Goal: Information Seeking & Learning: Learn about a topic

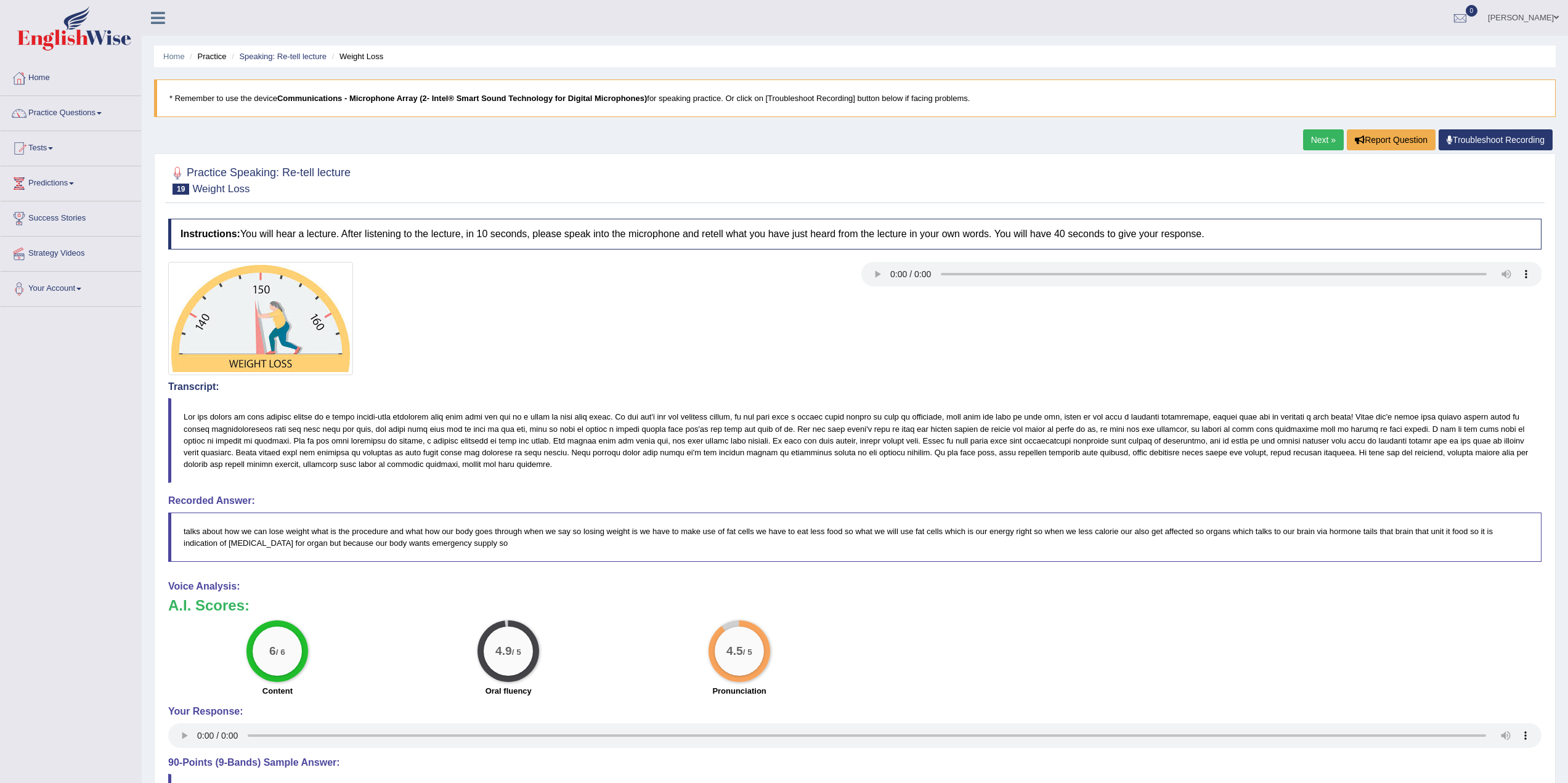
click at [1333, 140] on link "Next »" at bounding box center [1323, 139] width 41 height 21
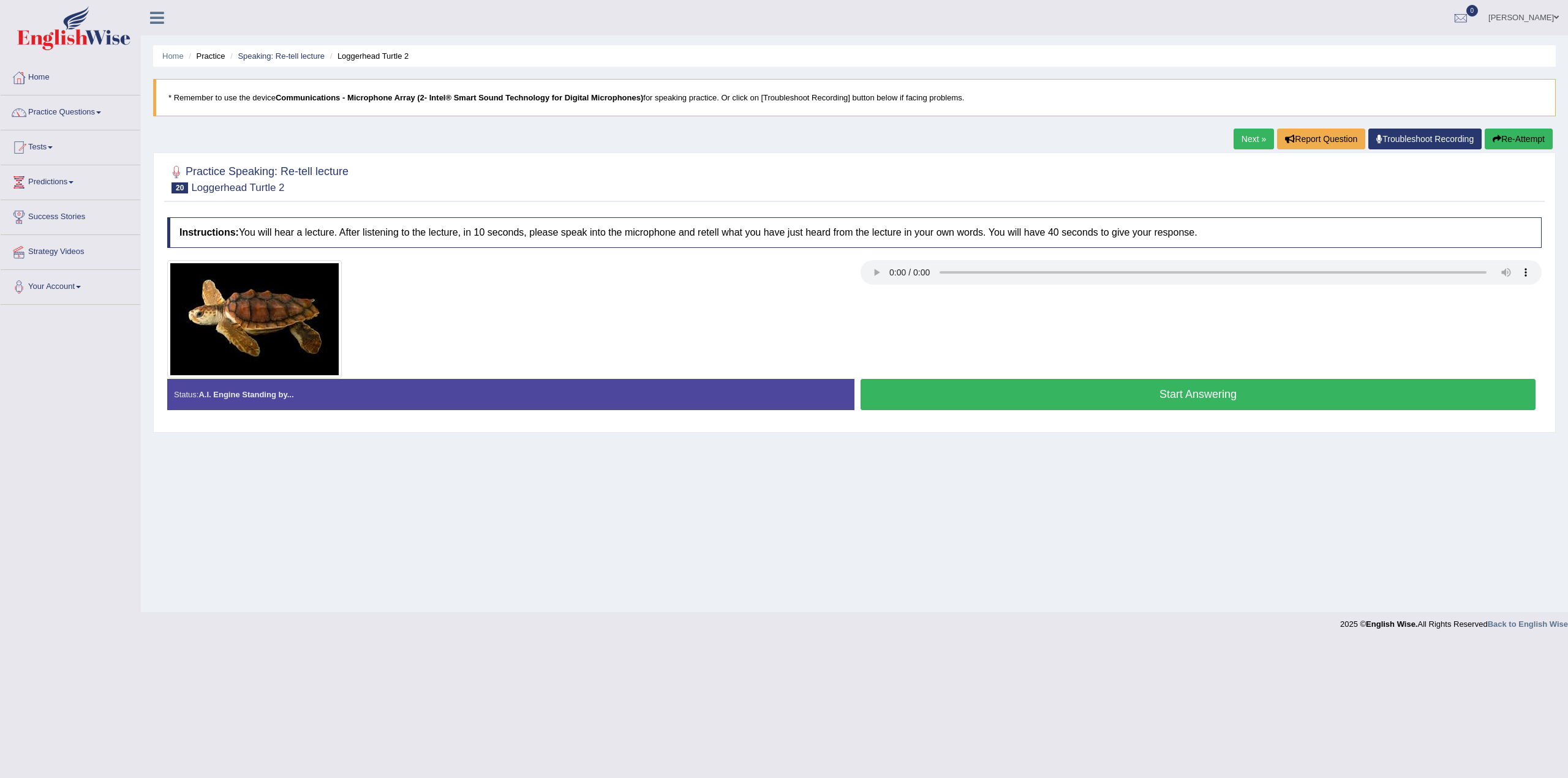
click at [1181, 393] on button "Start Answering" at bounding box center [1198, 394] width 675 height 31
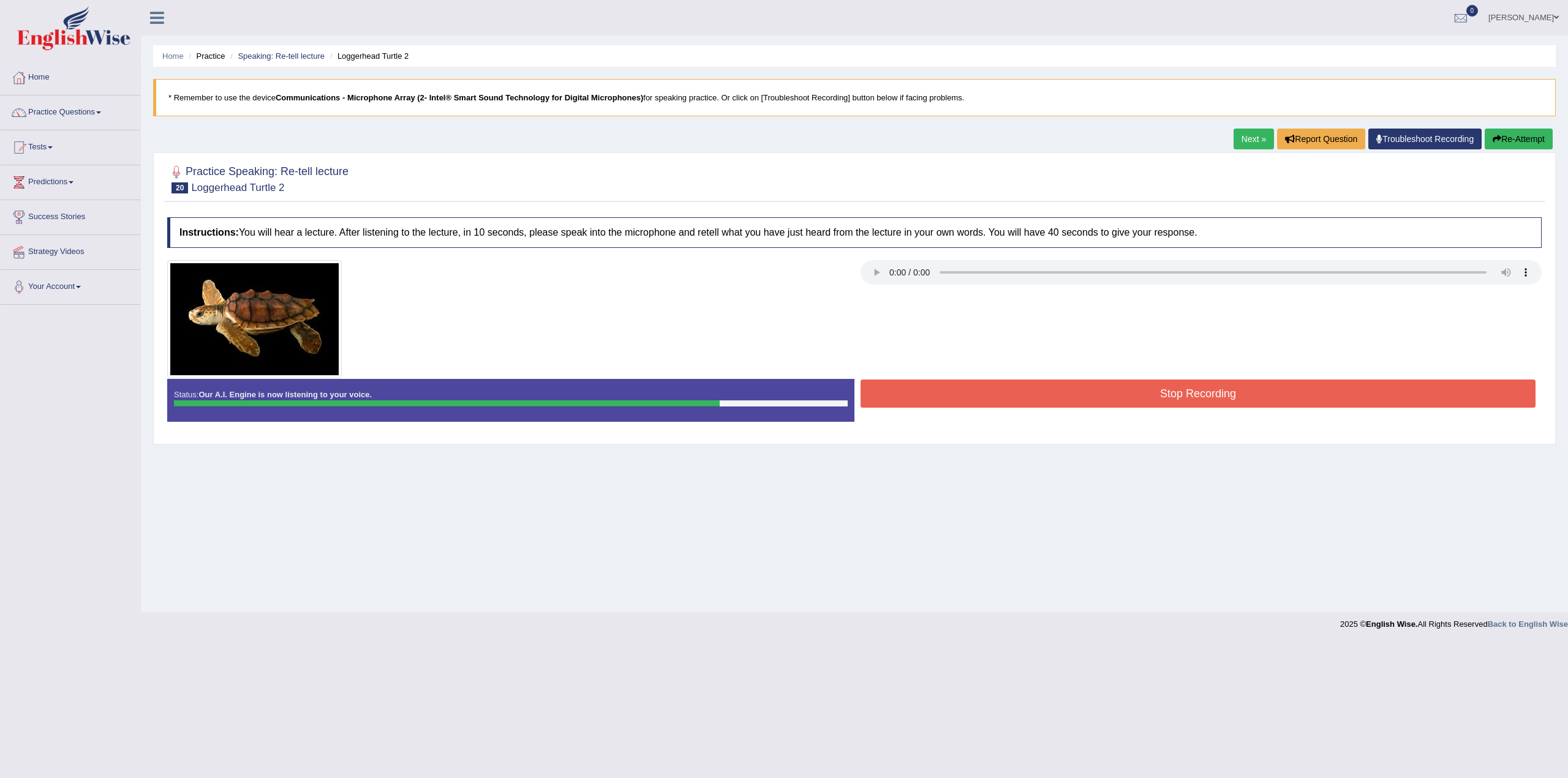
click at [1204, 395] on button "Stop Recording" at bounding box center [1198, 393] width 675 height 28
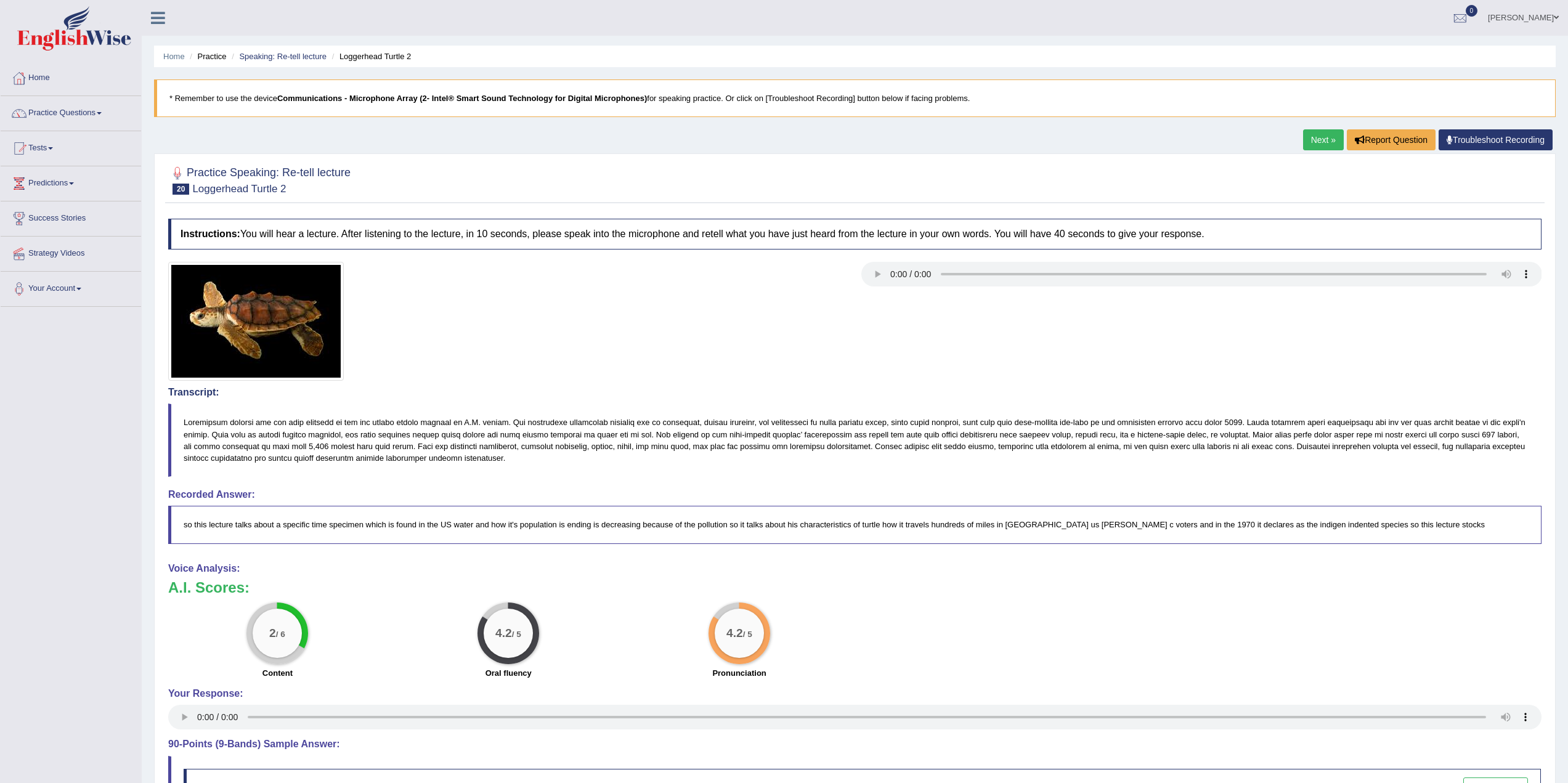
click at [1331, 140] on link "Next »" at bounding box center [1323, 139] width 41 height 21
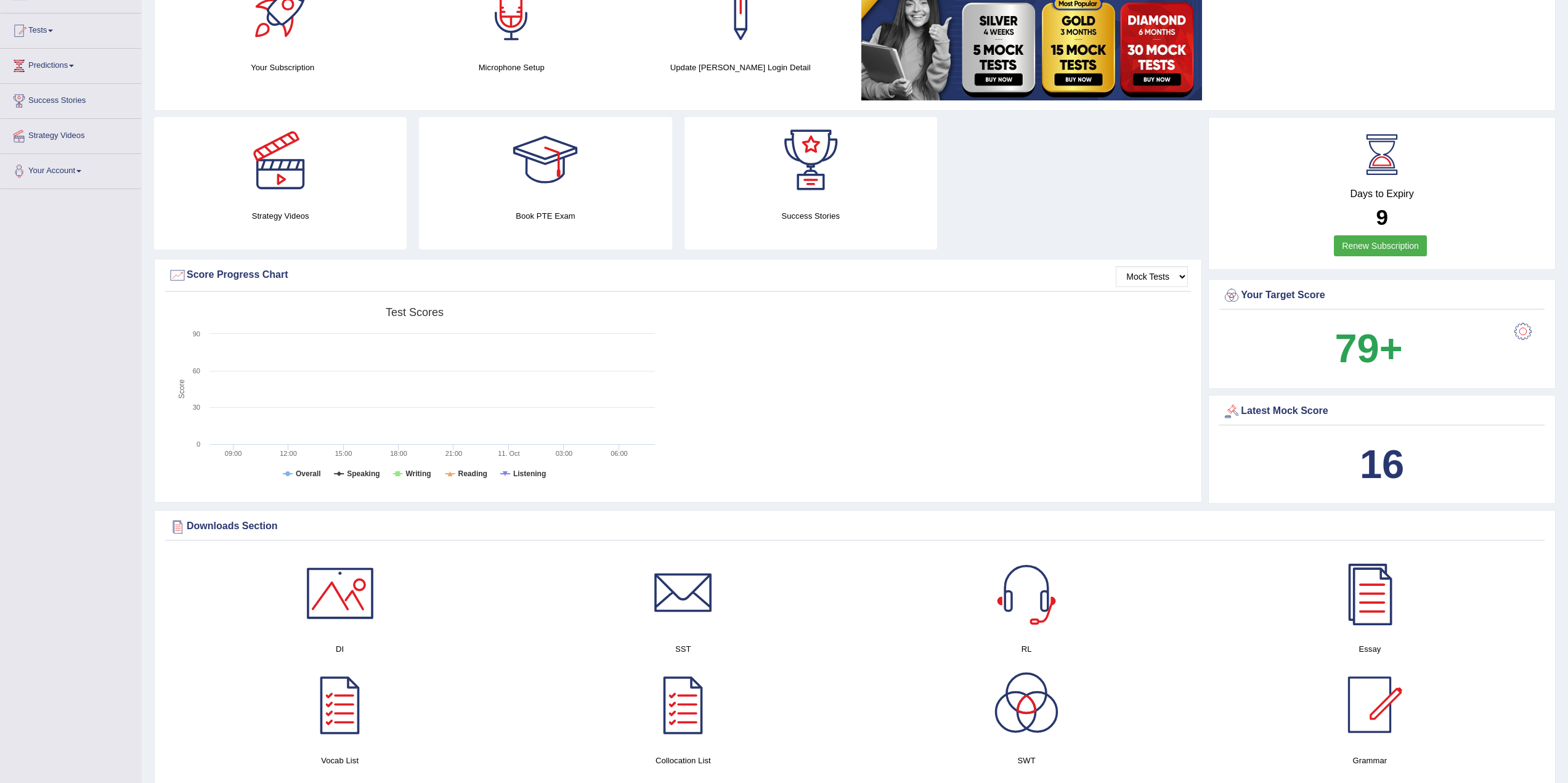
scroll to position [124, 0]
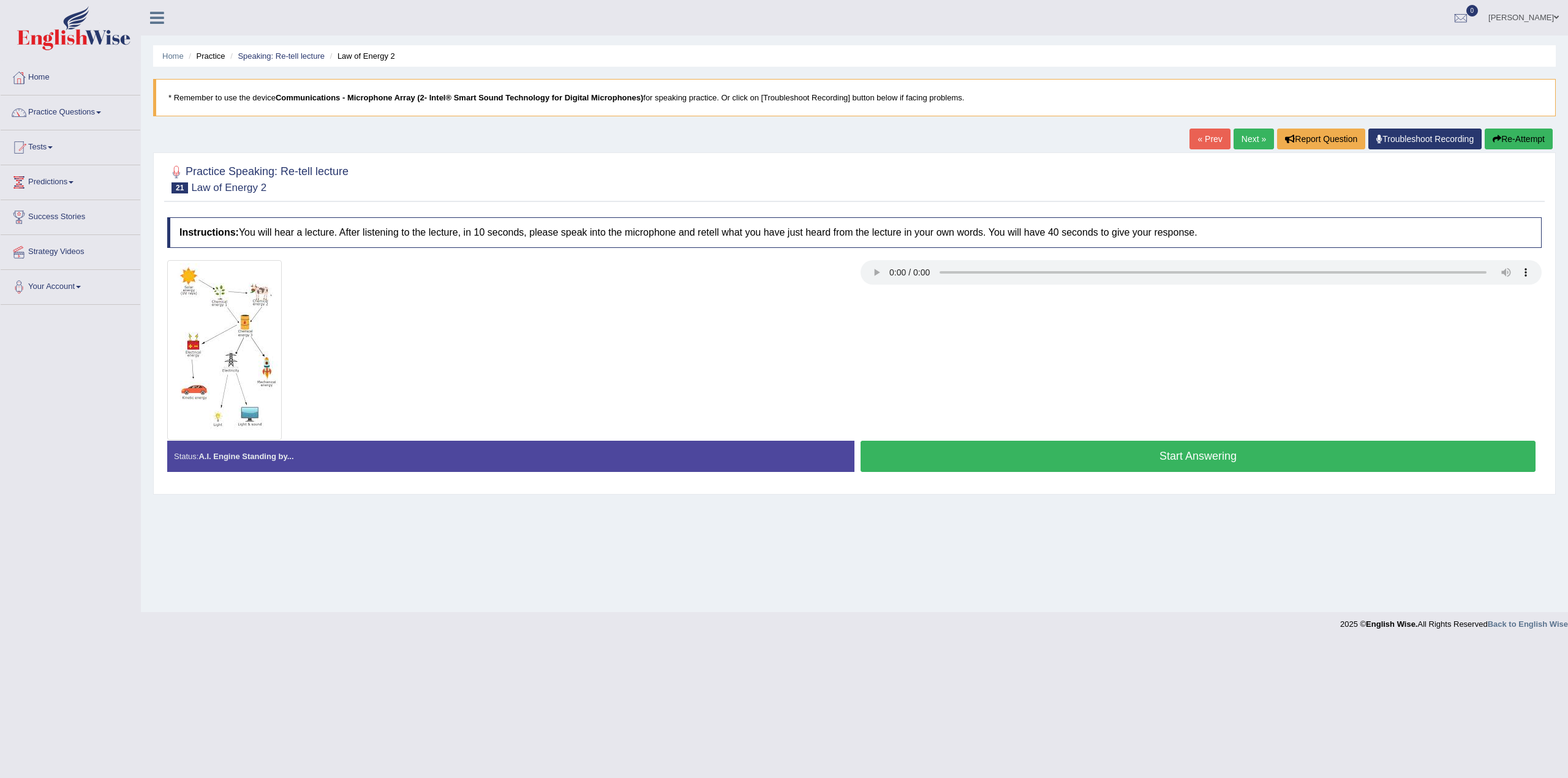
click at [235, 333] on img at bounding box center [225, 350] width 115 height 180
click at [1221, 448] on button "Start Answering" at bounding box center [1198, 456] width 675 height 31
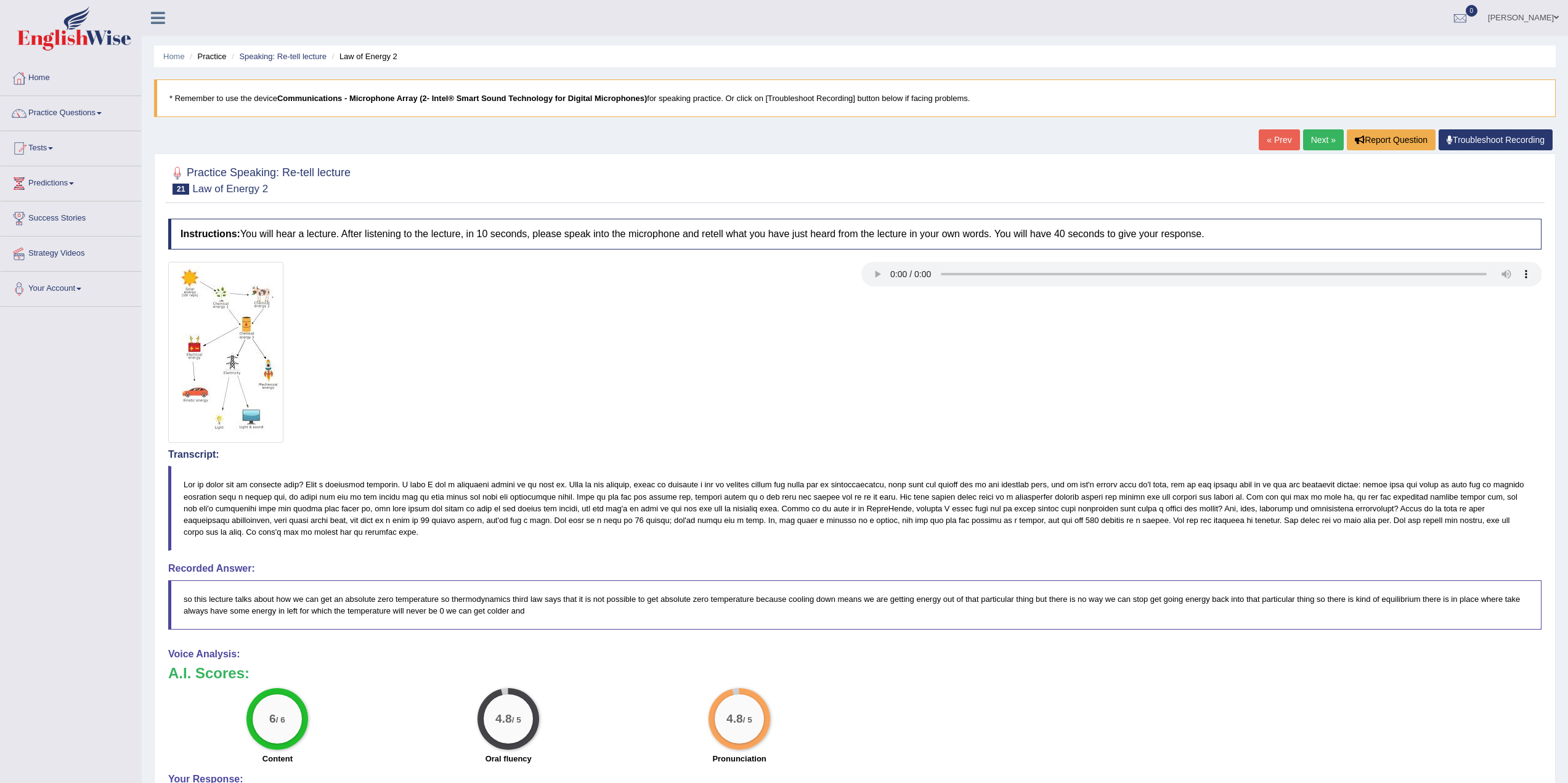
click at [1329, 141] on link "Next »" at bounding box center [1323, 139] width 41 height 21
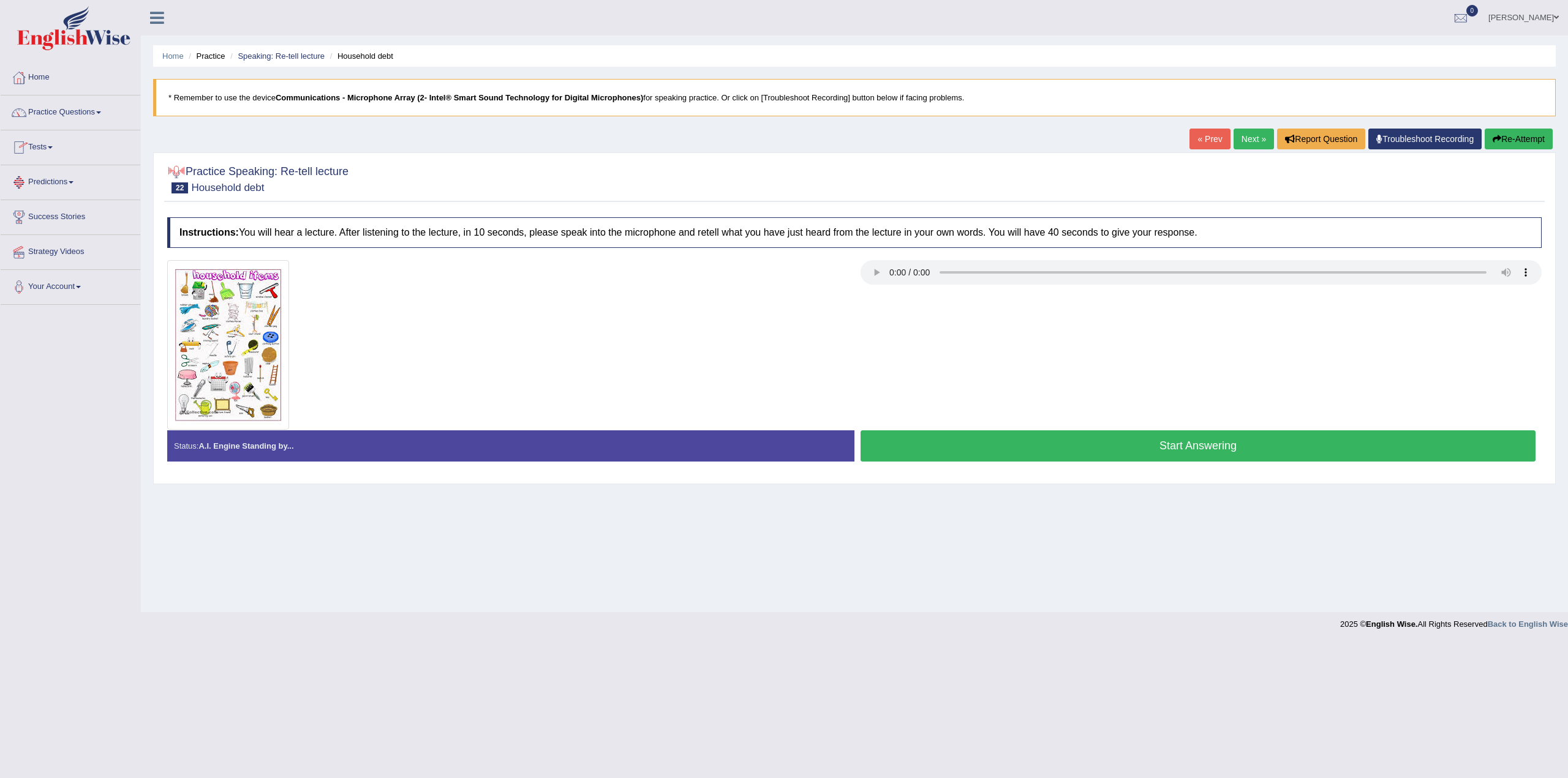
click at [59, 183] on link "Predictions" at bounding box center [71, 180] width 140 height 30
click at [48, 150] on link "Tests" at bounding box center [71, 146] width 140 height 30
click at [91, 116] on link "Practice Questions" at bounding box center [71, 111] width 140 height 30
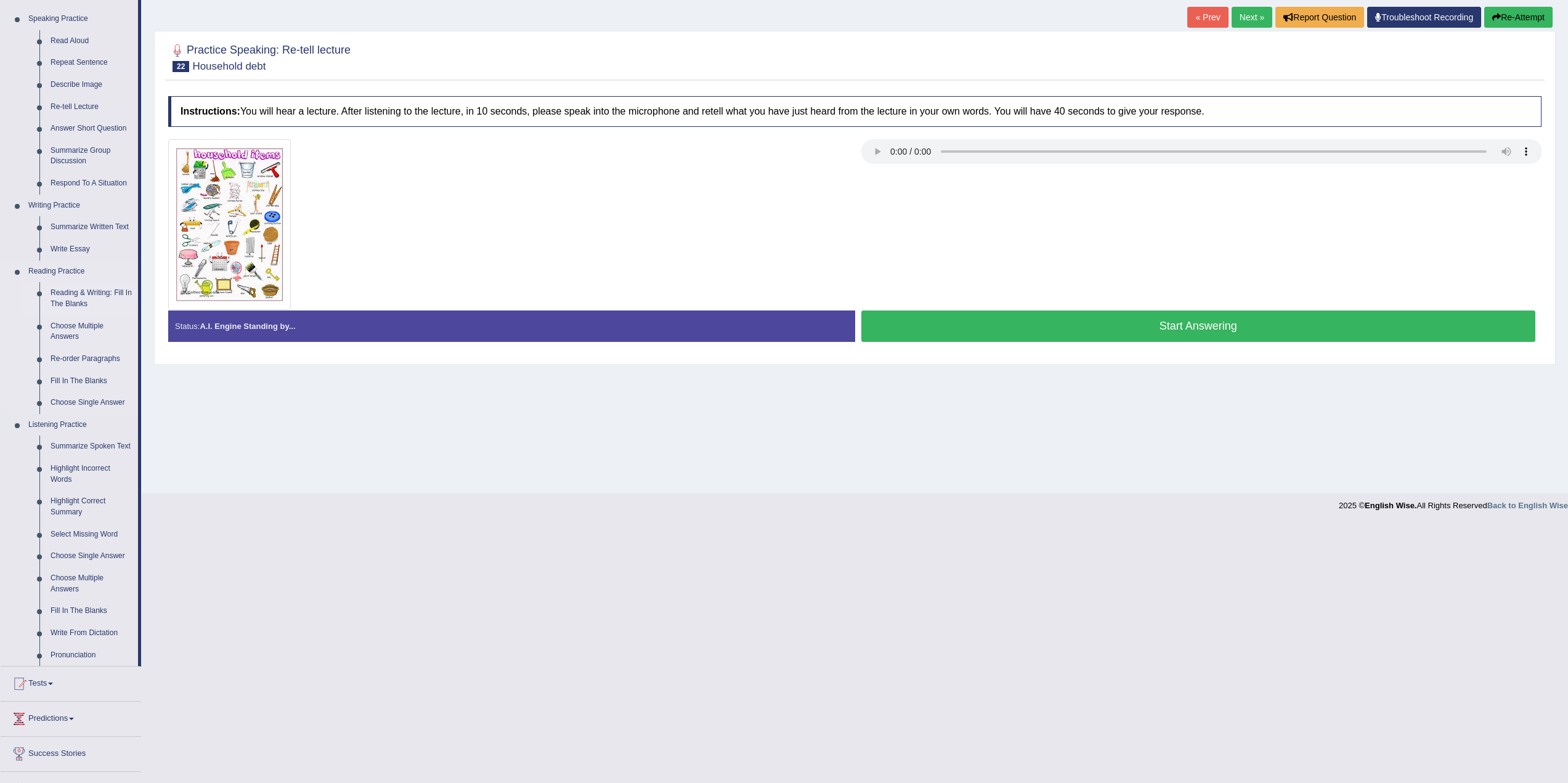
scroll to position [182, 0]
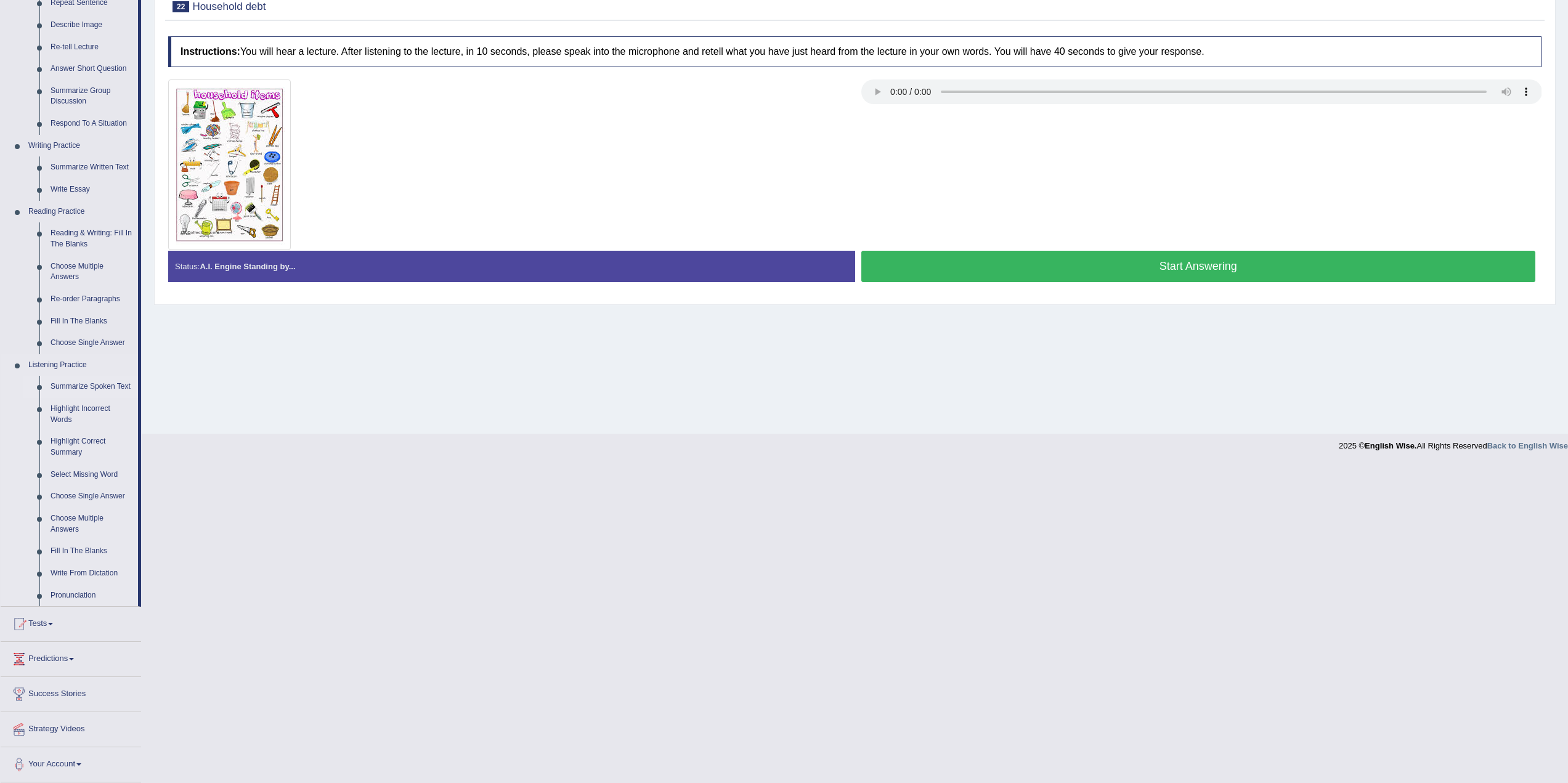
click at [95, 382] on link "Summarize Spoken Text" at bounding box center [91, 387] width 93 height 23
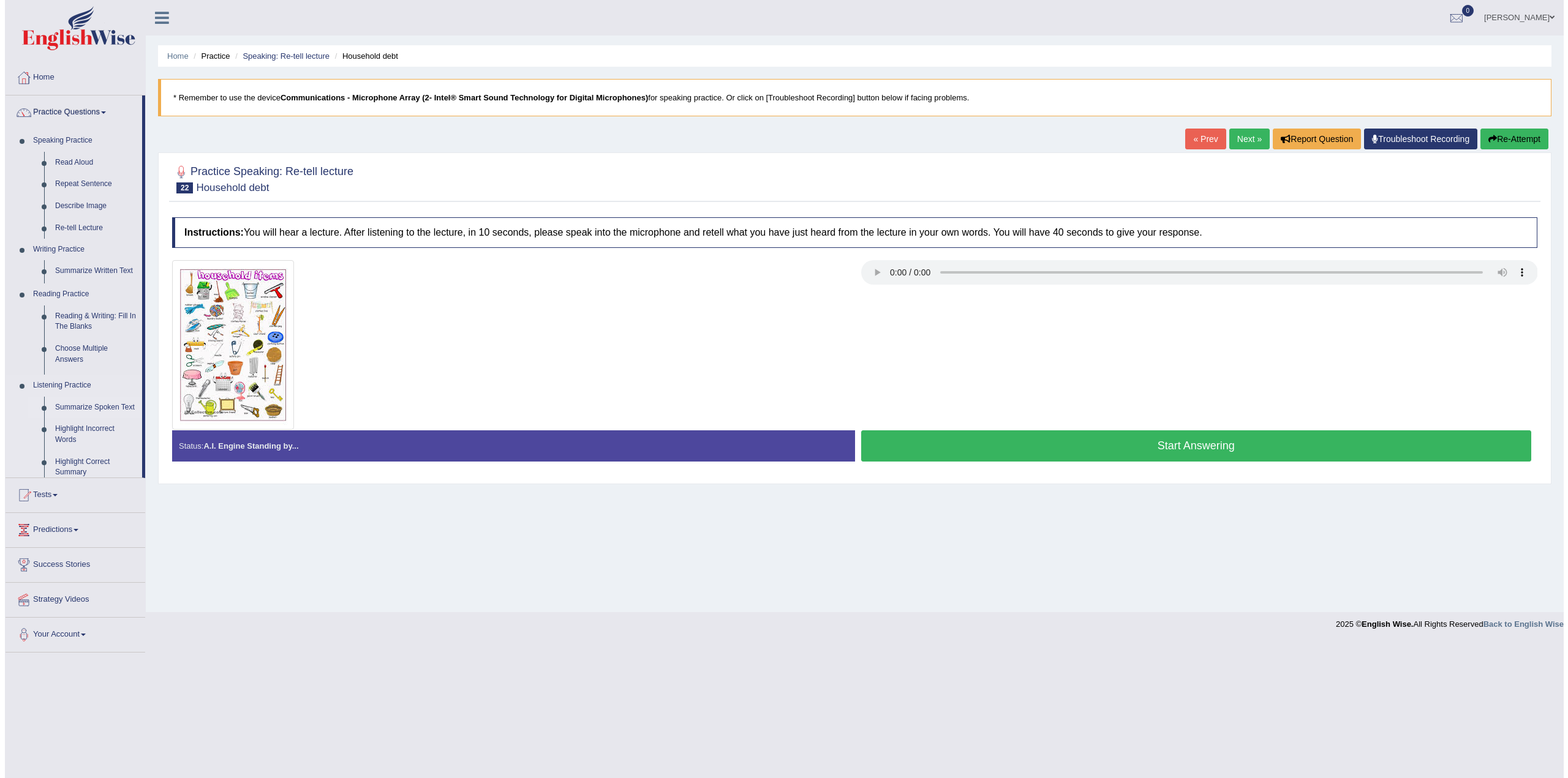
scroll to position [0, 0]
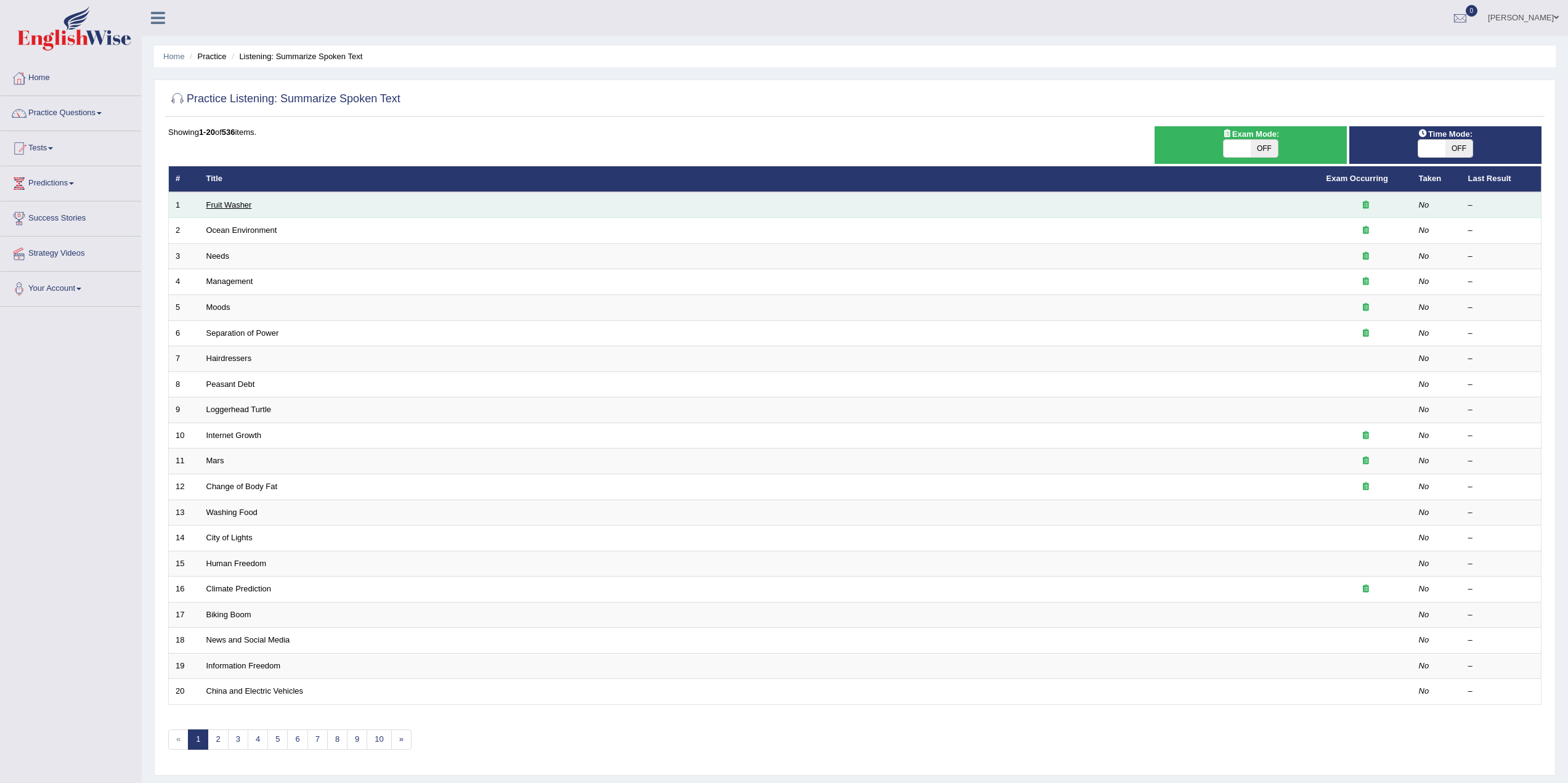
click at [227, 200] on link "Fruit Washer" at bounding box center [229, 205] width 46 height 9
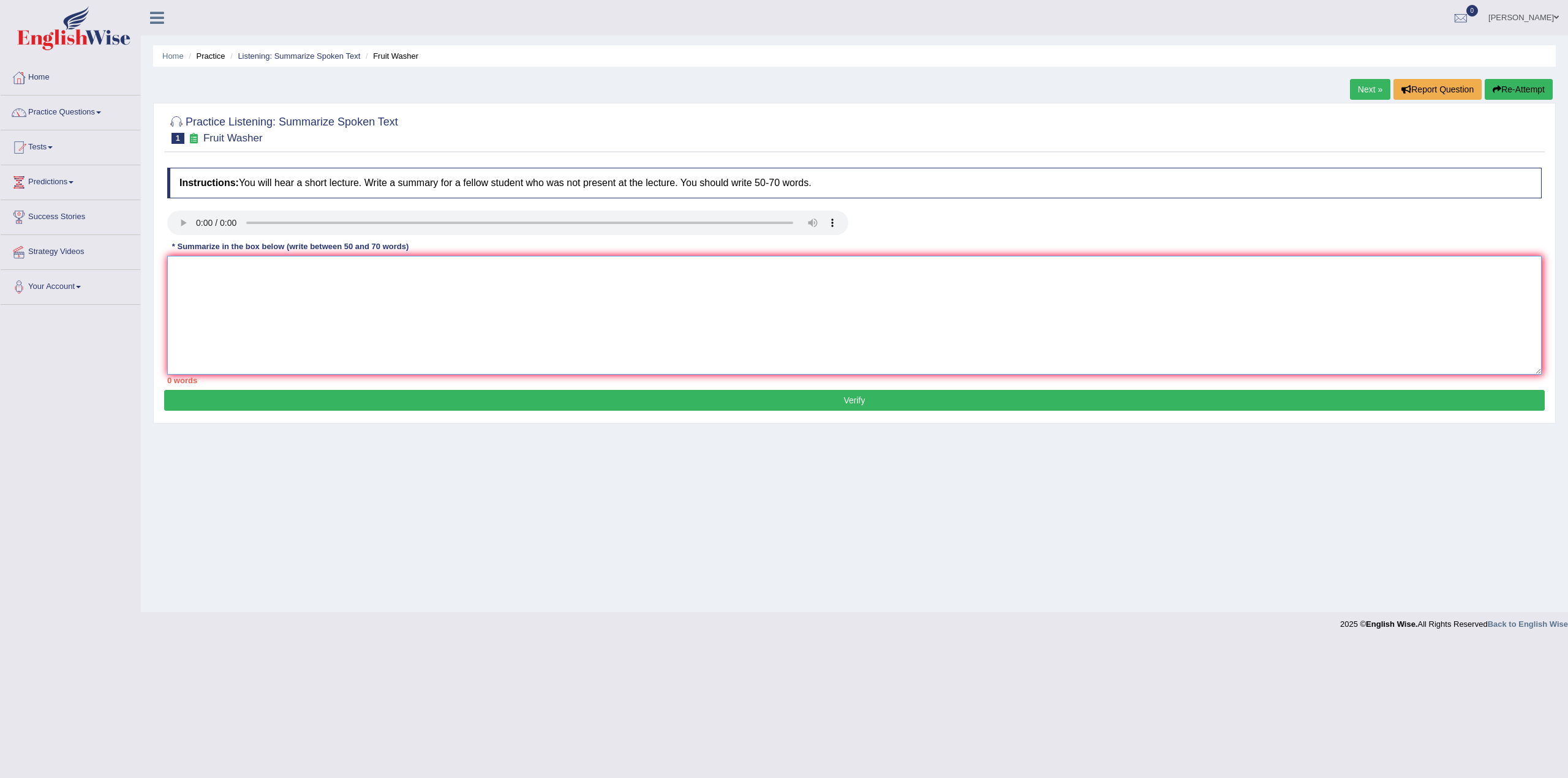
click at [307, 320] on textarea at bounding box center [854, 316] width 1374 height 119
click at [993, 778] on html "Toggle navigation Home Practice Questions Speaking Practice Read Aloud Repeat S…" at bounding box center [784, 389] width 1568 height 778
click at [164, 390] on button "Verify" at bounding box center [854, 400] width 1381 height 21
click at [403, 312] on textarea at bounding box center [854, 316] width 1374 height 119
click at [932, 275] on textarea "This lecture talked about how washing fruits and vegetables is important. We sh…" at bounding box center [854, 316] width 1374 height 119
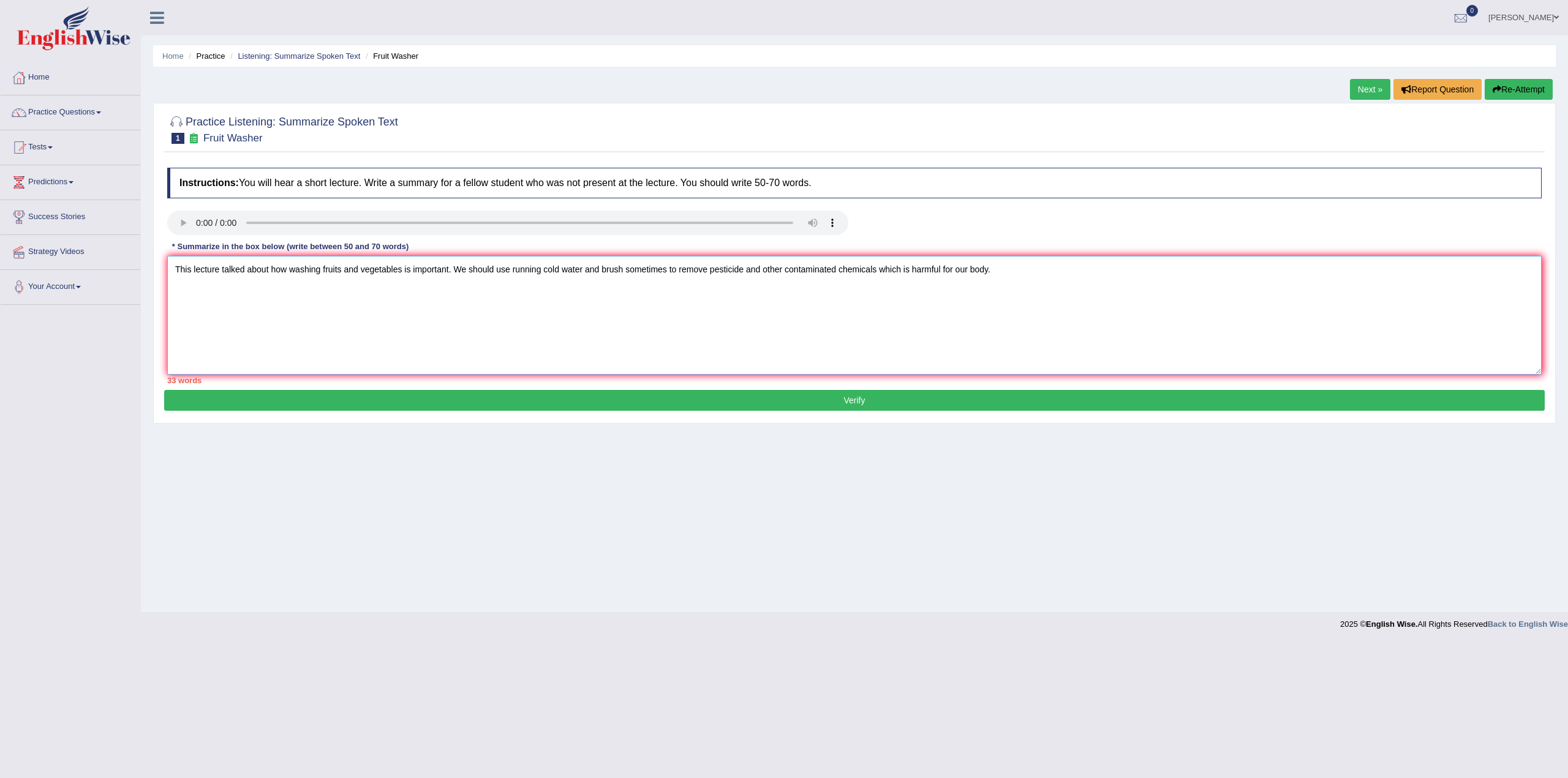
click at [424, 264] on textarea "This lecture talked about how washing fruits and vegetables is important. We sh…" at bounding box center [854, 316] width 1374 height 119
click at [429, 268] on textarea "This lecture talked about how washing fruits and vegetables is important. We sh…" at bounding box center [854, 316] width 1374 height 119
click at [1162, 272] on textarea "This lecture talked about how washing fruits and vegetables is a good practice …" at bounding box center [854, 316] width 1374 height 119
click at [595, 268] on textarea "This lecture talked about how washing fruits and vegetables is a good practice …" at bounding box center [854, 316] width 1374 height 119
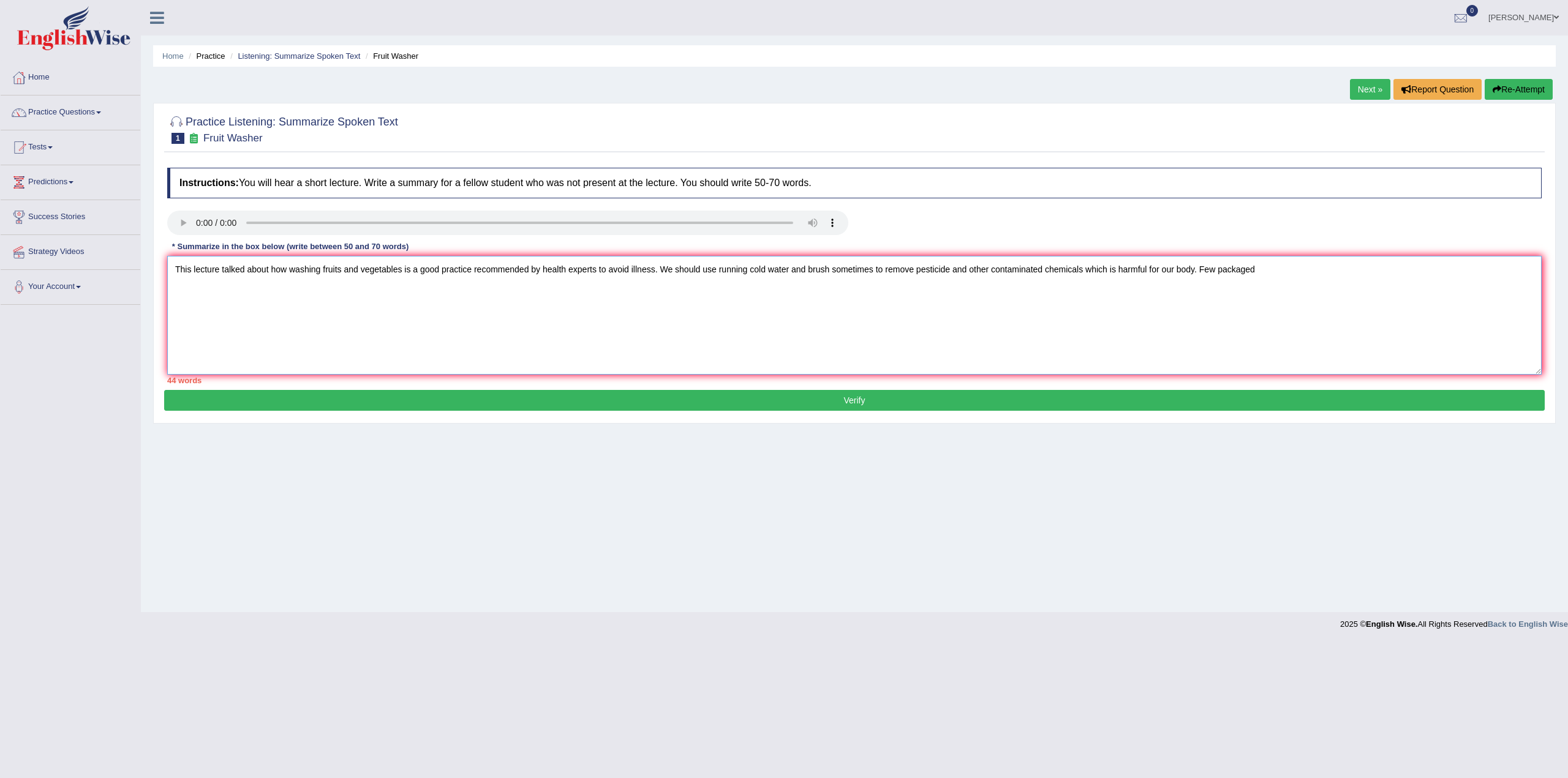
click at [1303, 270] on textarea "This lecture talked about how washing fruits and vegetables is a good practice …" at bounding box center [854, 316] width 1374 height 119
click at [1199, 266] on textarea "This lecture talked about how washing fruits and vegetables is a good practice …" at bounding box center [854, 316] width 1374 height 119
click at [1238, 268] on textarea "This lecture talked about how washing fruits and vegetables is a good practice …" at bounding box center [854, 316] width 1374 height 119
click at [850, 264] on textarea "This lecture talked about how washing fruits and vegetables is a good practice …" at bounding box center [854, 316] width 1374 height 119
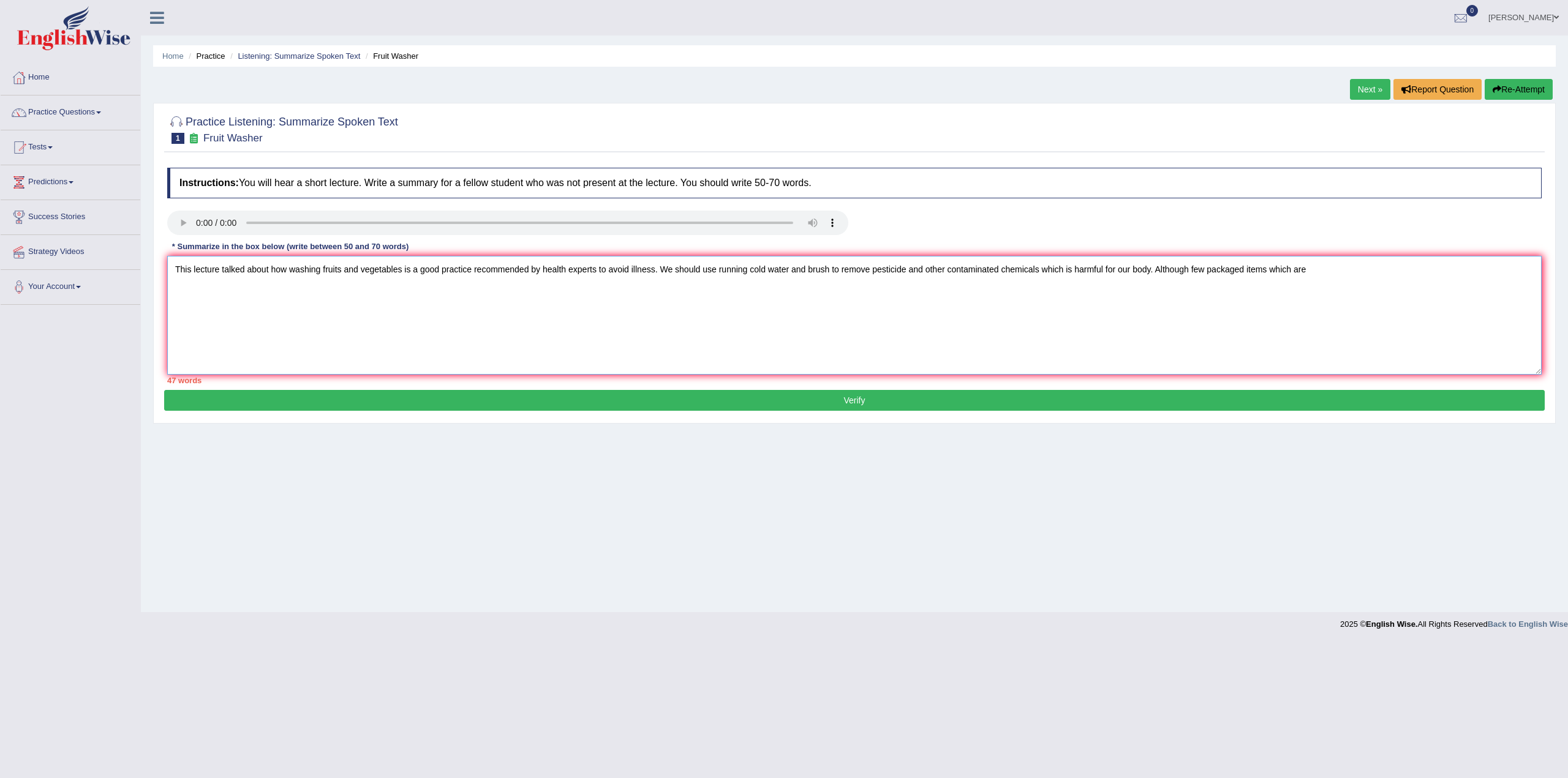
click at [808, 266] on textarea "This lecture talked about how washing fruits and vegetables is a good practice …" at bounding box center [854, 316] width 1374 height 119
click at [1082, 270] on textarea "This lecture talked about how washing fruits and vegetables is a good practice …" at bounding box center [854, 316] width 1374 height 119
click at [1385, 266] on textarea "This lecture talked about how washing fruits and vegetables is a good practice …" at bounding box center [854, 316] width 1374 height 119
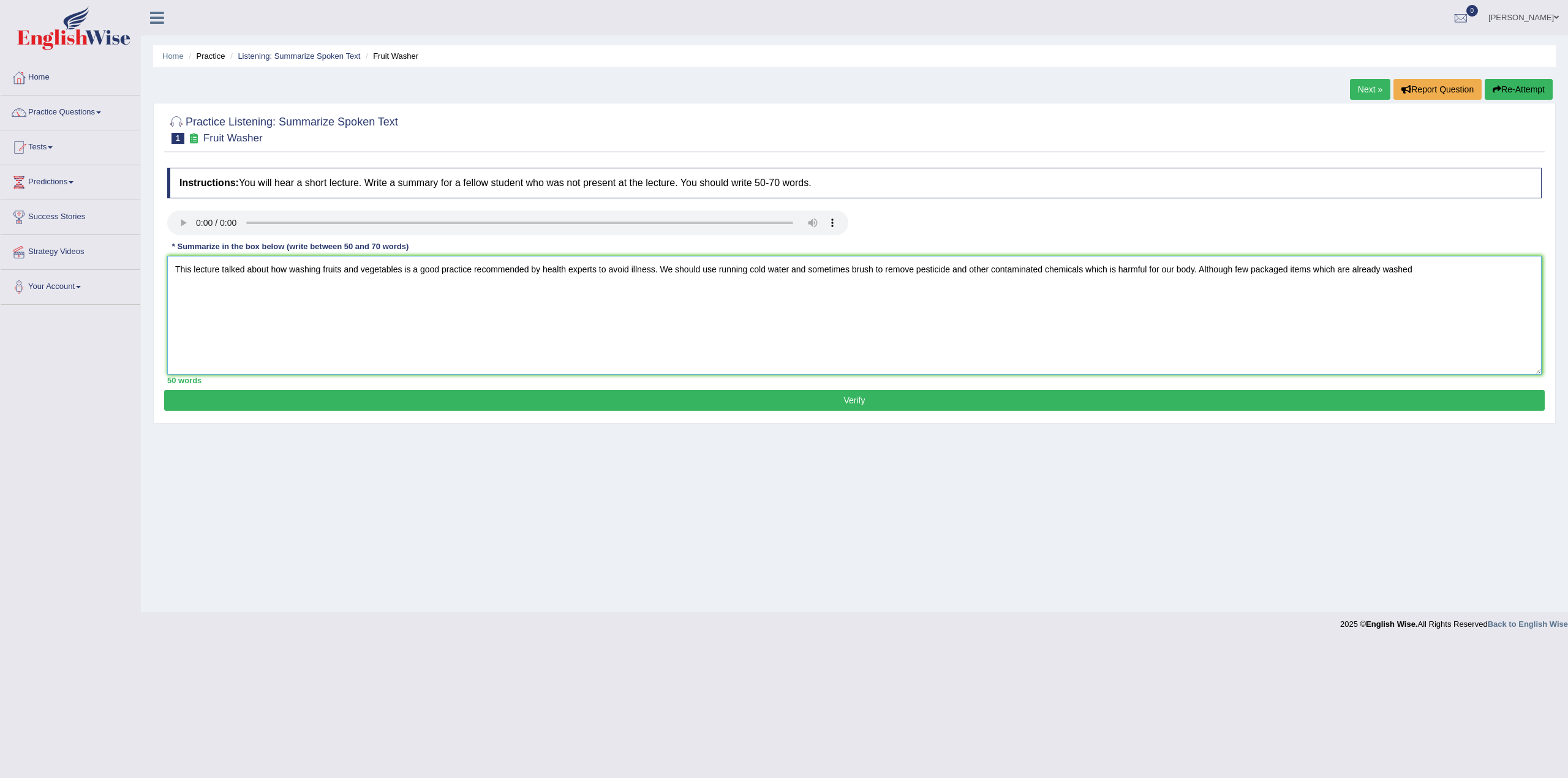
click at [1234, 263] on textarea "This lecture talked about how washing fruits and vegetables is a good practice …" at bounding box center [854, 316] width 1374 height 119
click at [1331, 271] on textarea "This lecture talked about how washing fruits and vegetables is a good practice …" at bounding box center [854, 316] width 1374 height 119
click at [1519, 272] on textarea "This lecture talked about how washing fruits and vegetables is a good practice …" at bounding box center [854, 316] width 1374 height 119
type textarea "This lecture talked about how washing fruits and vegetables is a good practice …"
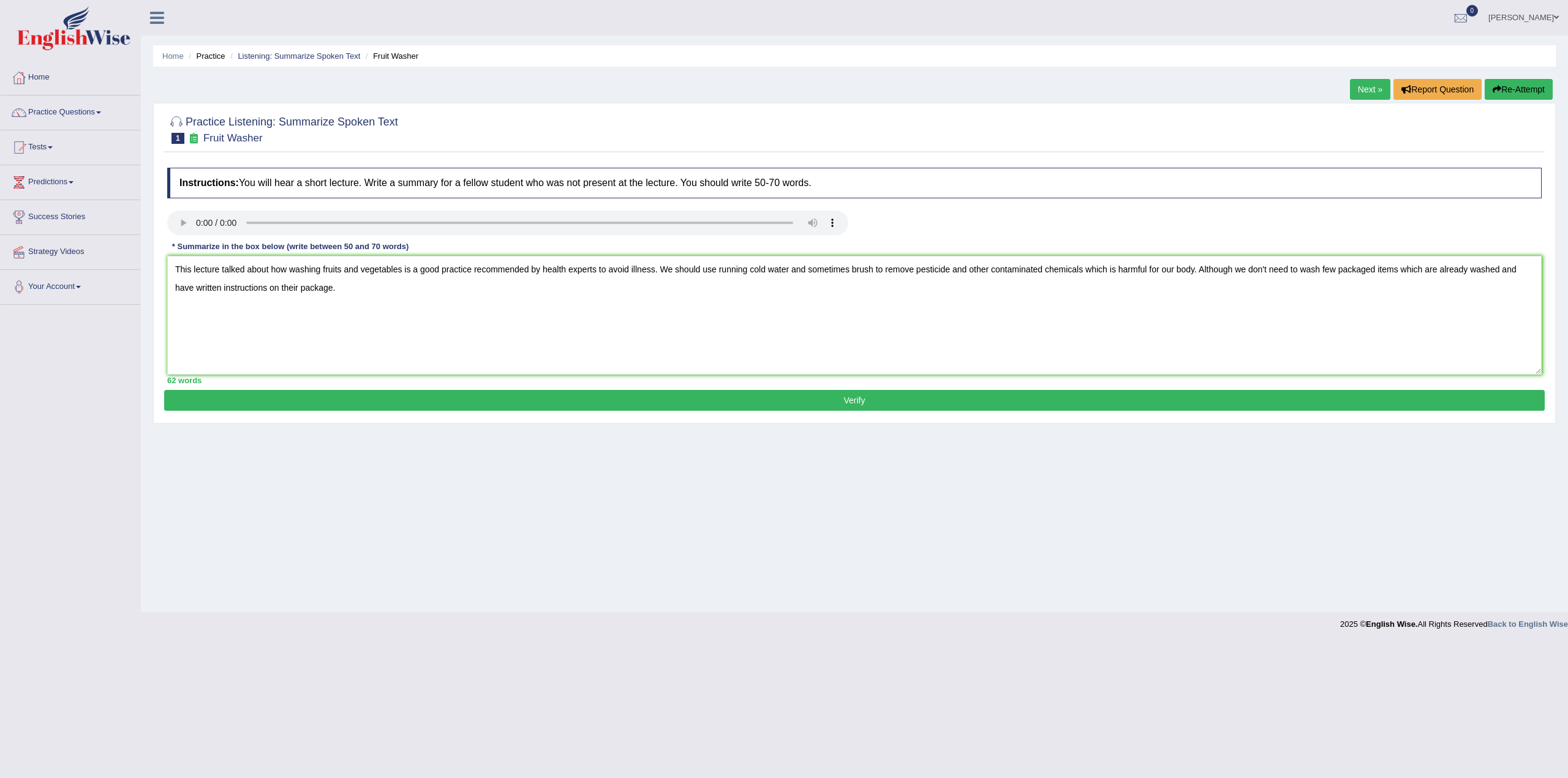
click at [853, 393] on button "Verify" at bounding box center [854, 400] width 1381 height 21
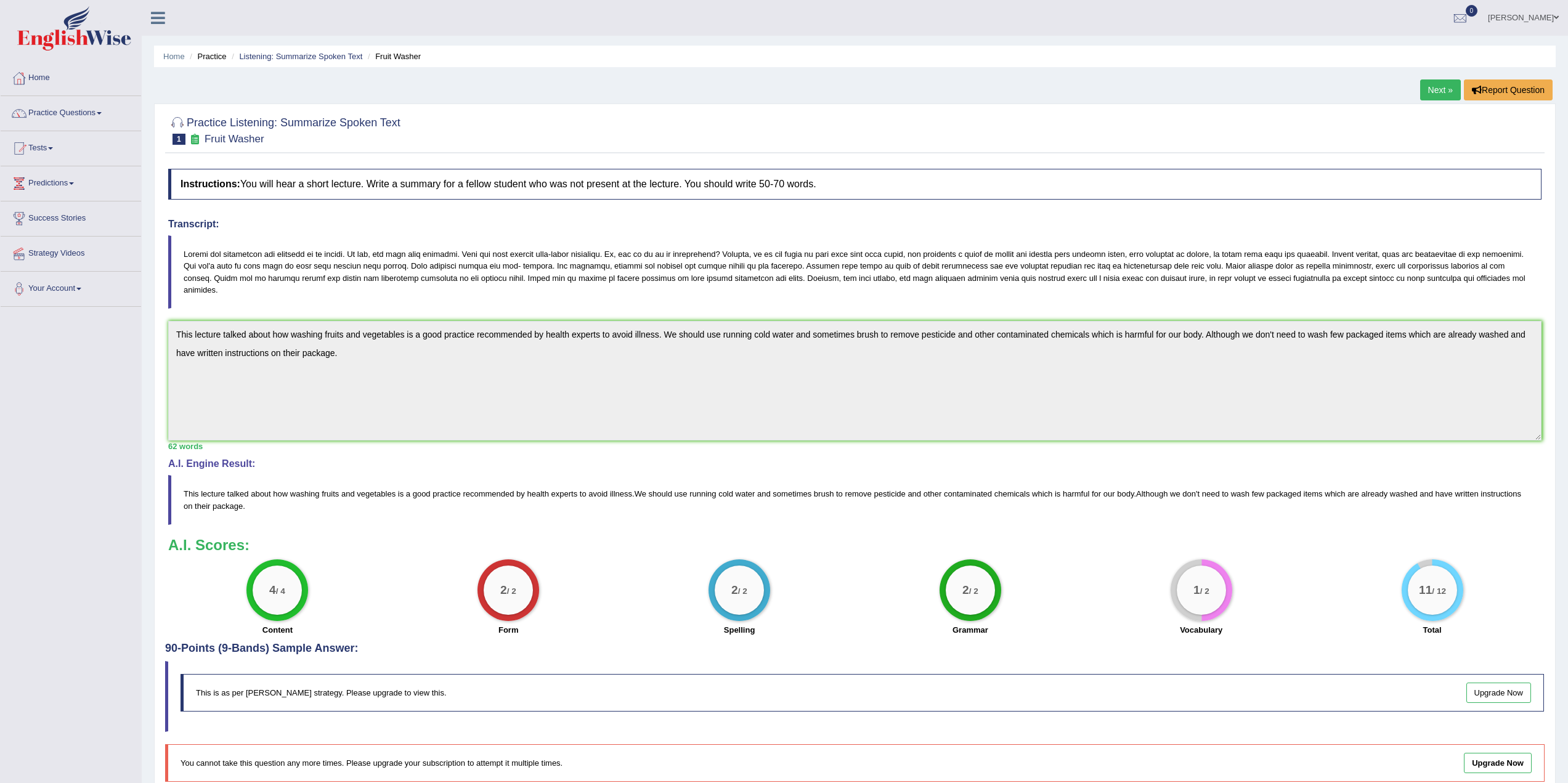
click at [1439, 88] on link "Next »" at bounding box center [1440, 89] width 41 height 21
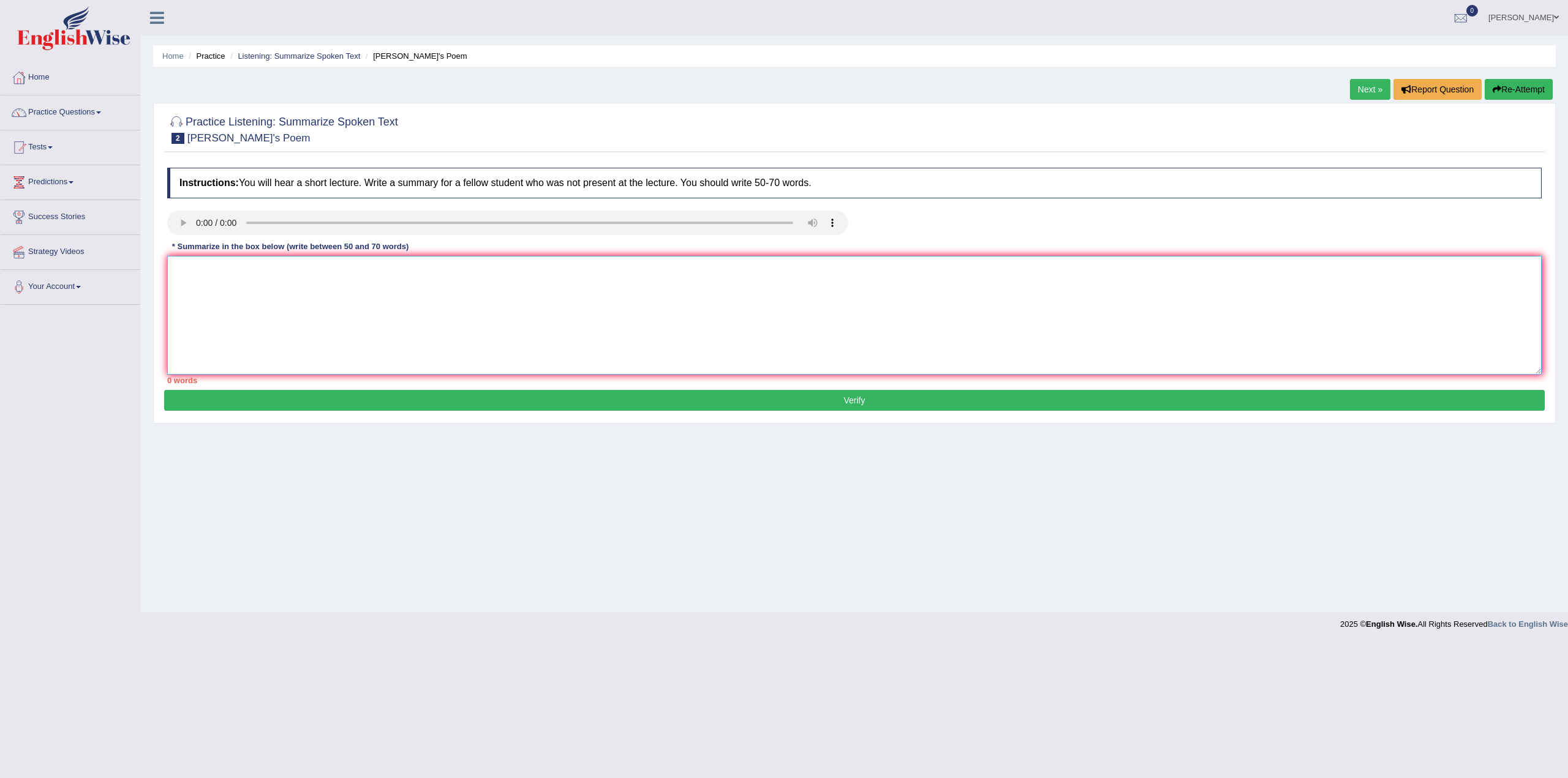
click at [498, 277] on textarea at bounding box center [854, 316] width 1374 height 119
click at [324, 287] on textarea at bounding box center [854, 316] width 1374 height 119
click at [898, 271] on textarea "This lecture talked about one great poet which lived around 400 years ago and g…" at bounding box center [854, 316] width 1374 height 119
click at [907, 266] on textarea "This lecture talked about one great poet which lived around 400 years ago and g…" at bounding box center [854, 316] width 1374 height 119
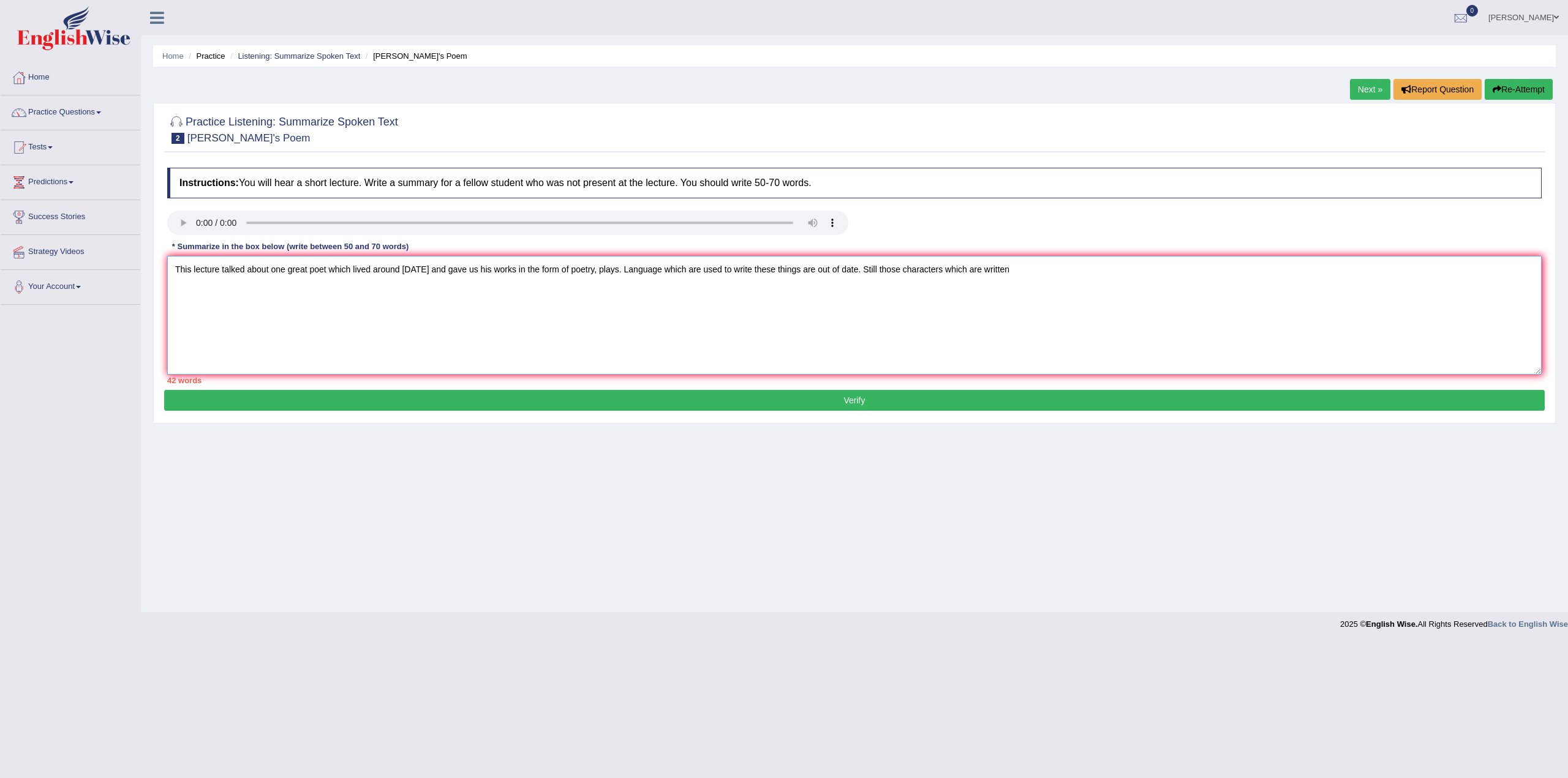
drag, startPoint x: 1053, startPoint y: 270, endPoint x: 975, endPoint y: 268, distance: 78.0
click at [975, 268] on textarea "This lecture talked about one great poet which lived around 400 years ago and g…" at bounding box center [854, 316] width 1374 height 119
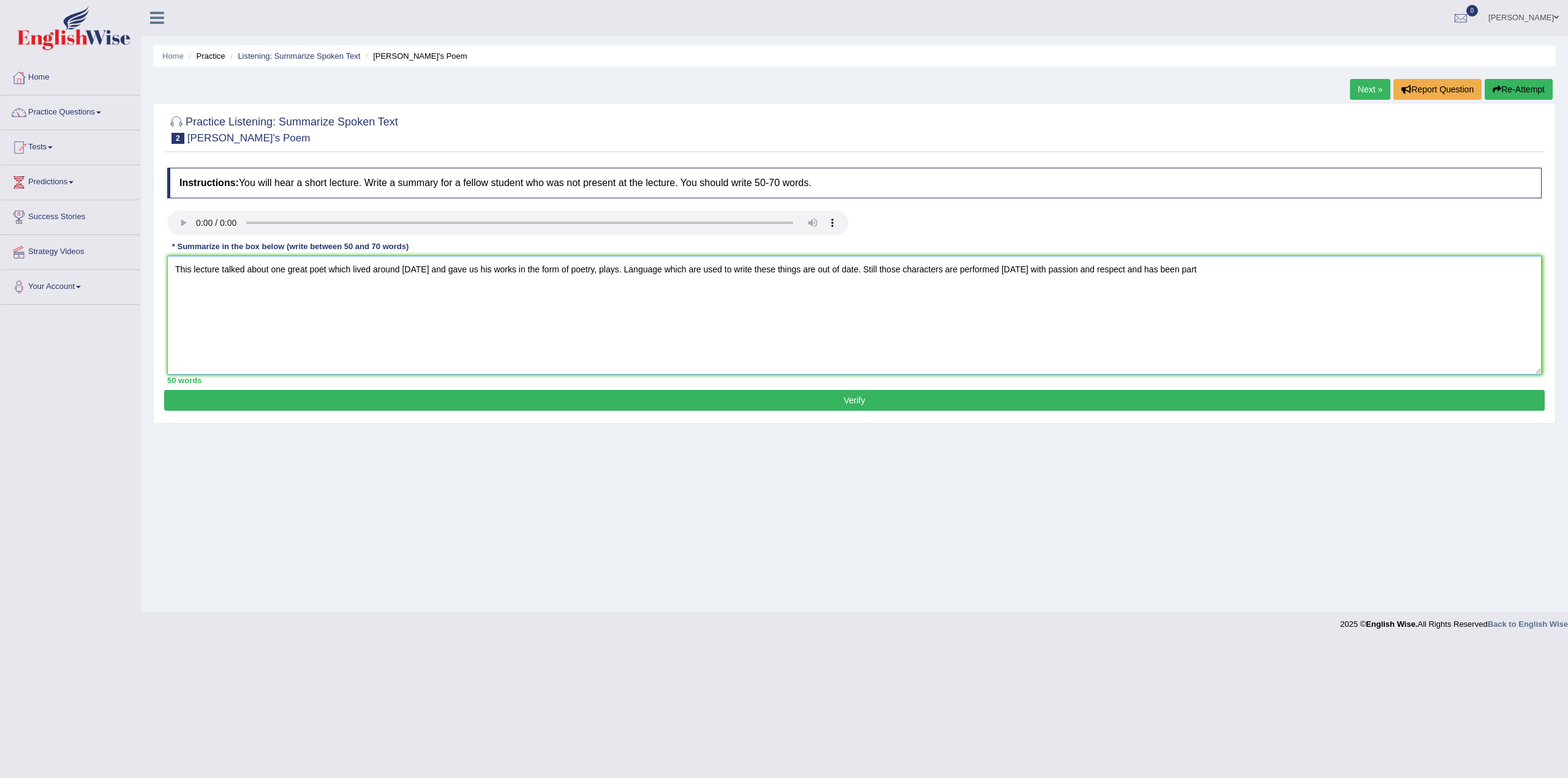
click at [813, 268] on textarea "This lecture talked about one great poet which lived around 400 years ago and g…" at bounding box center [854, 316] width 1374 height 119
click at [788, 267] on textarea "This lecture talked about one great poet which lived around 400 years ago and g…" at bounding box center [854, 316] width 1374 height 119
drag, startPoint x: 827, startPoint y: 268, endPoint x: 783, endPoint y: 268, distance: 44.0
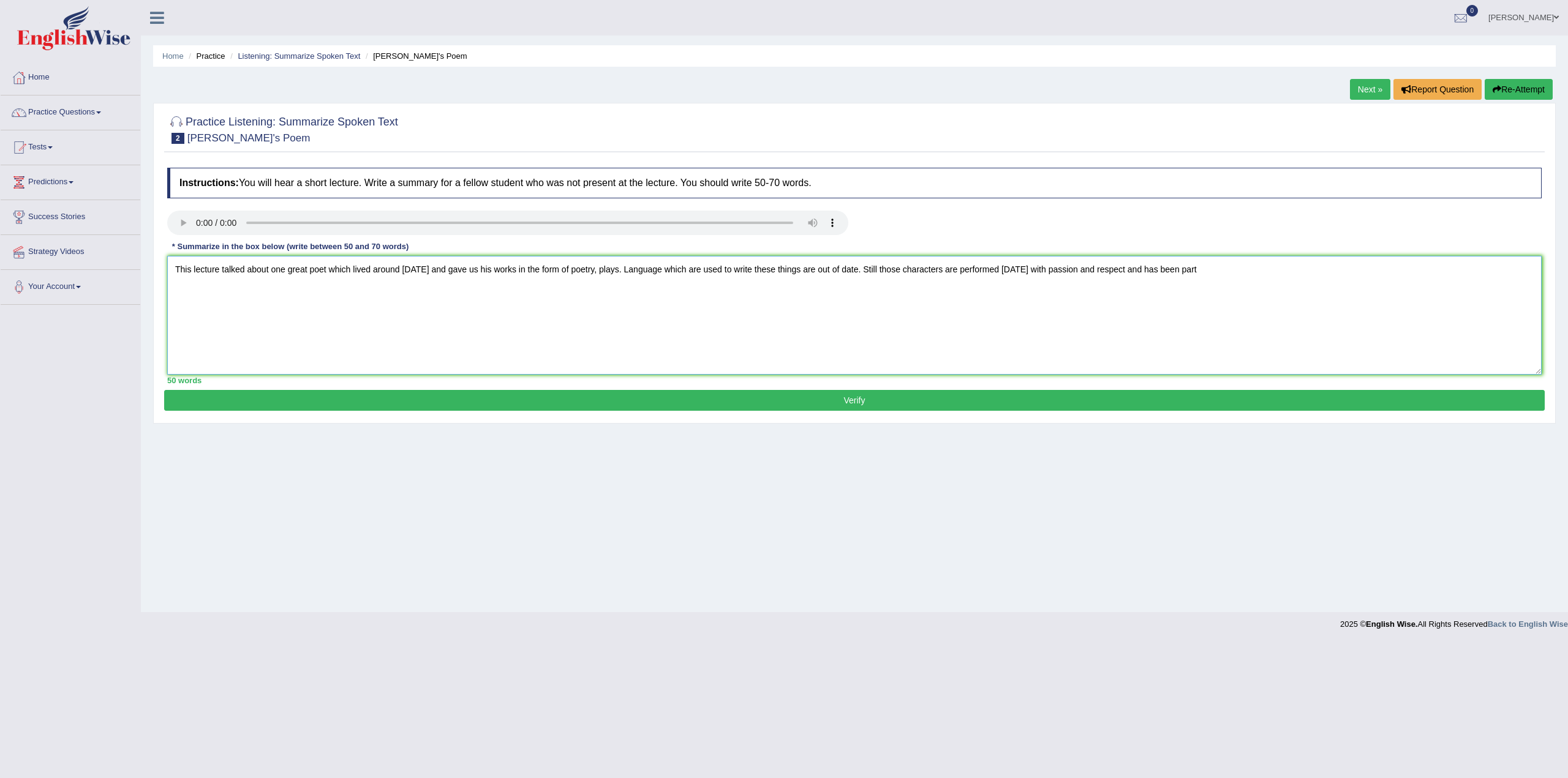
click at [783, 268] on textarea "This lecture talked about one great poet which lived around 400 years ago and g…" at bounding box center [854, 316] width 1374 height 119
click at [805, 268] on textarea "This lecture talked about one great poet which lived around 400 years ago and g…" at bounding box center [854, 316] width 1374 height 119
click at [940, 270] on textarea "This lecture talked about one great poet which lived around 400 years ago and g…" at bounding box center [854, 316] width 1374 height 119
click at [1283, 271] on textarea "This lecture talked about one great poet which lived around 400 years ago and g…" at bounding box center [854, 316] width 1374 height 119
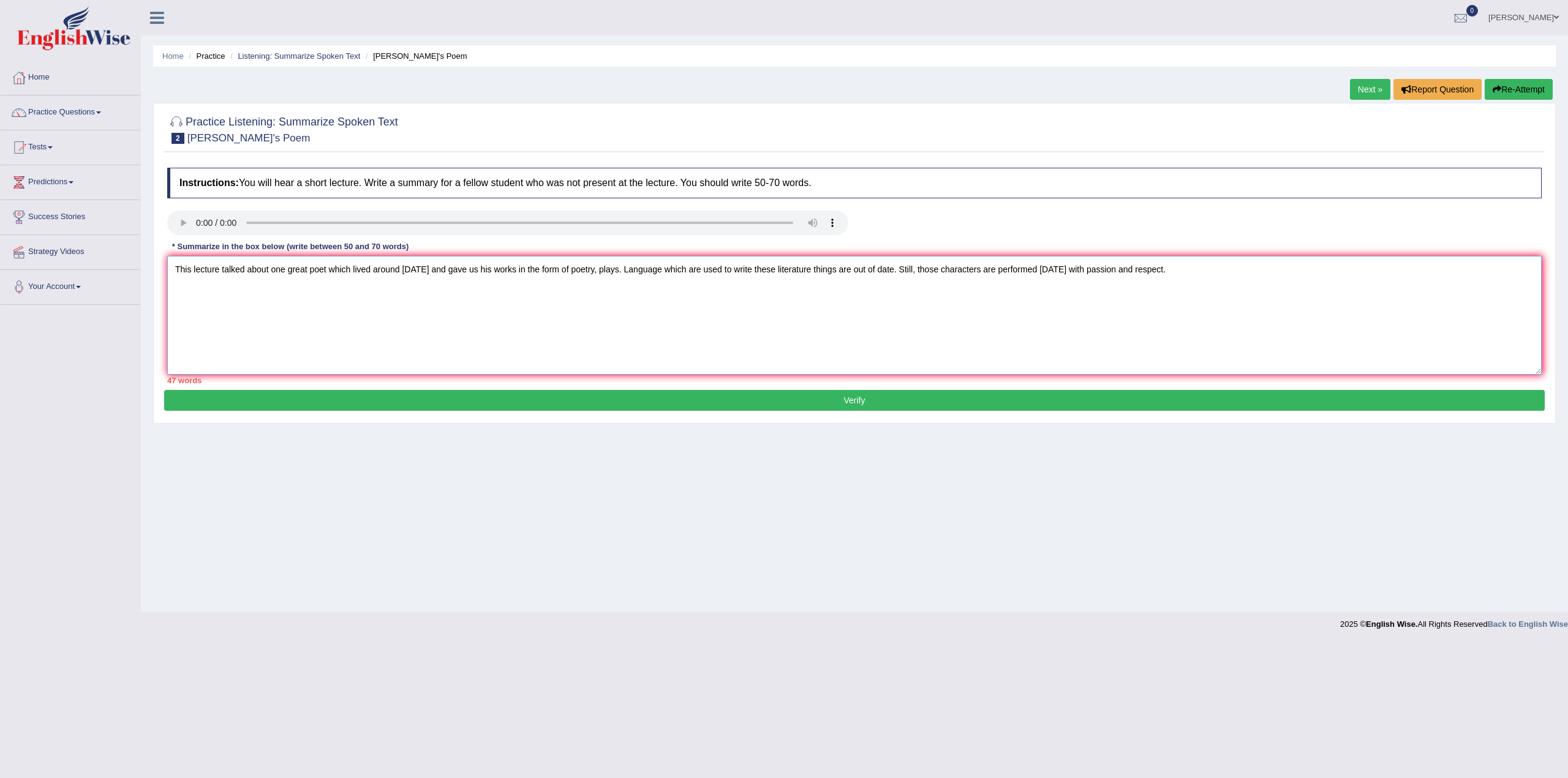
click at [1108, 270] on textarea "This lecture talked about one great poet which lived around 400 years ago and g…" at bounding box center [854, 316] width 1374 height 119
type textarea "This lecture talked about one great poet which lived around 400 years ago and g…"
click at [866, 396] on button "Verify" at bounding box center [854, 400] width 1381 height 21
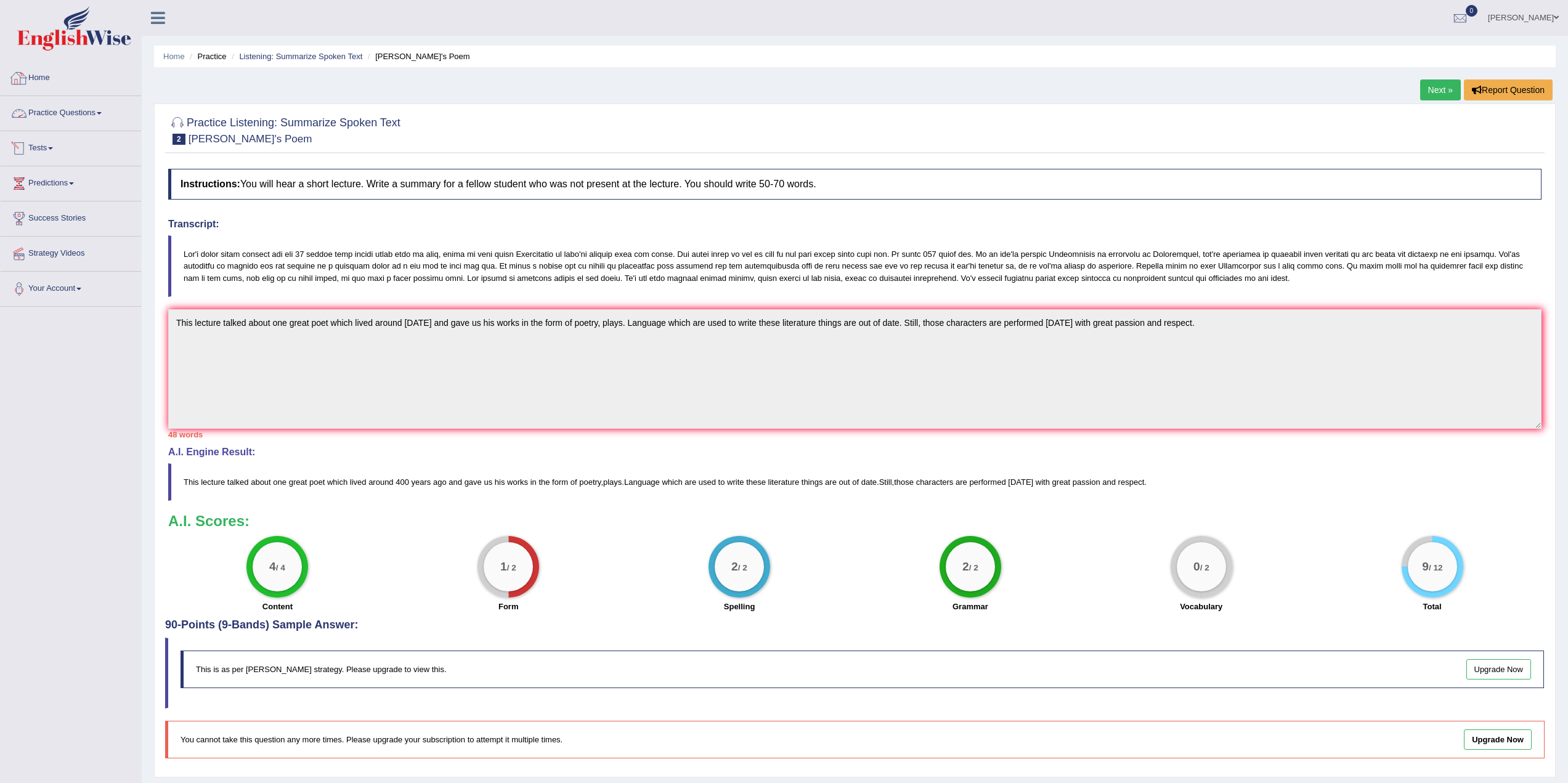
click at [98, 110] on link "Practice Questions" at bounding box center [71, 112] width 141 height 31
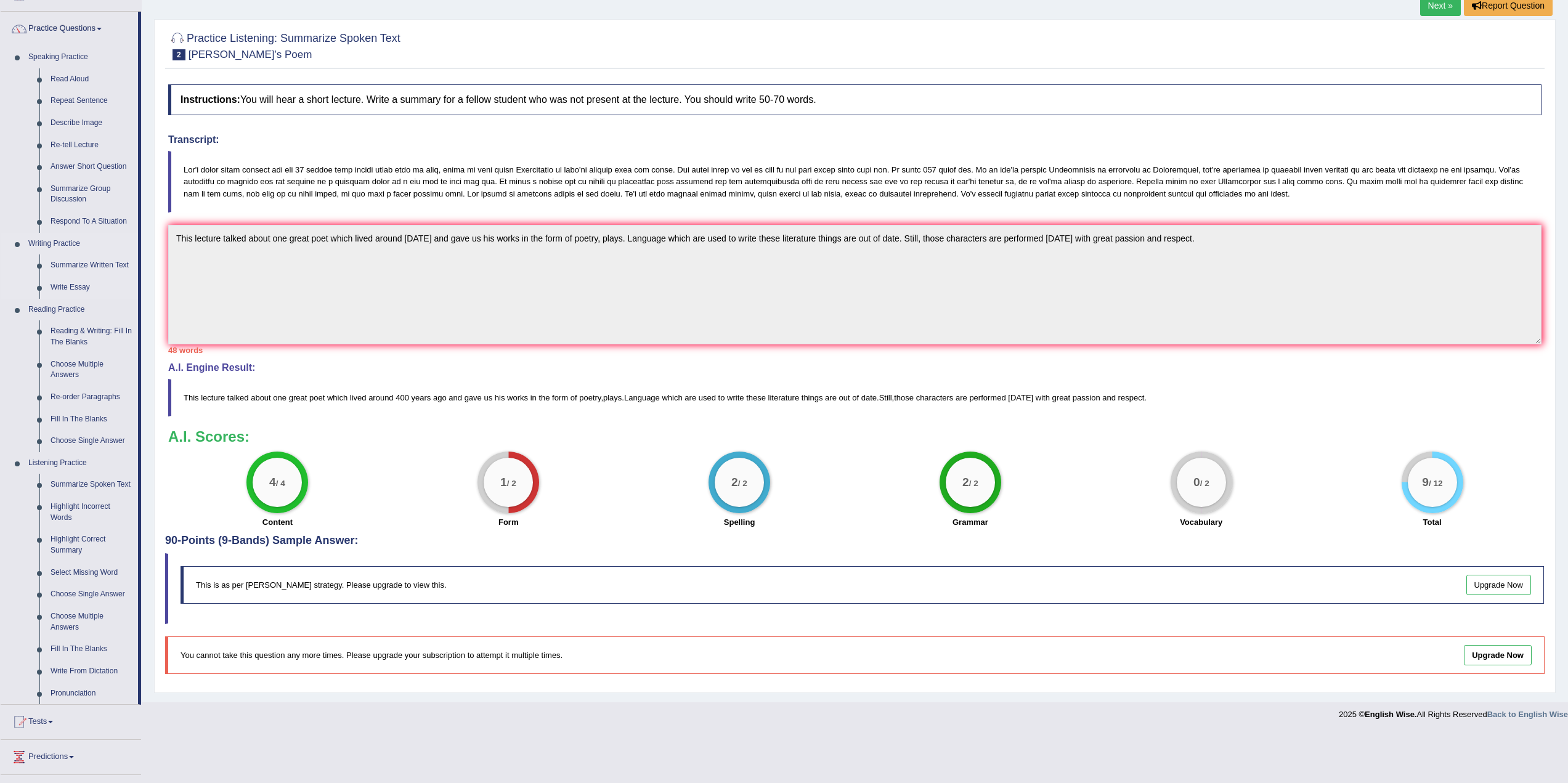
scroll to position [60, 0]
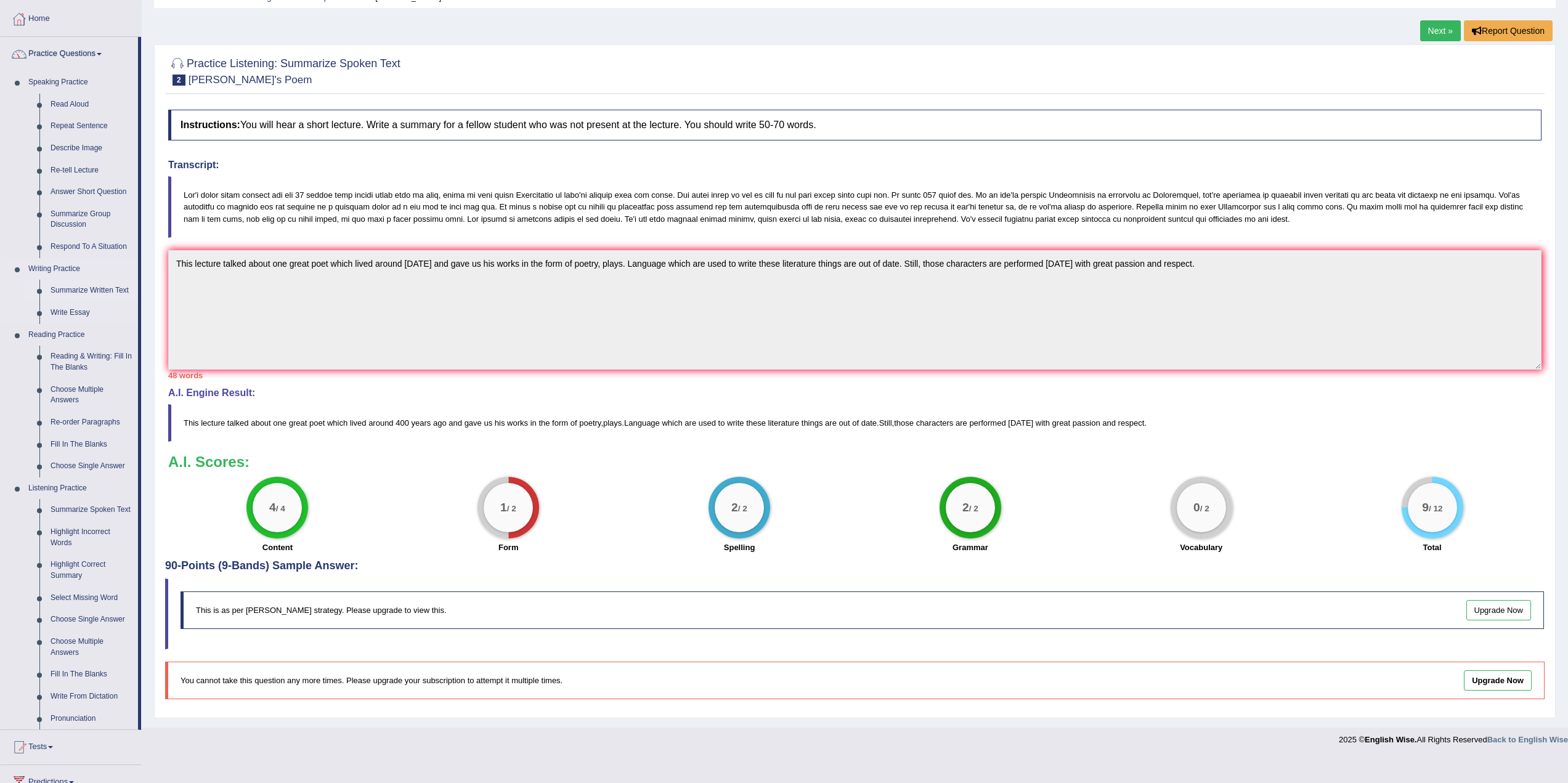
click at [86, 289] on link "Summarize Written Text" at bounding box center [91, 290] width 93 height 23
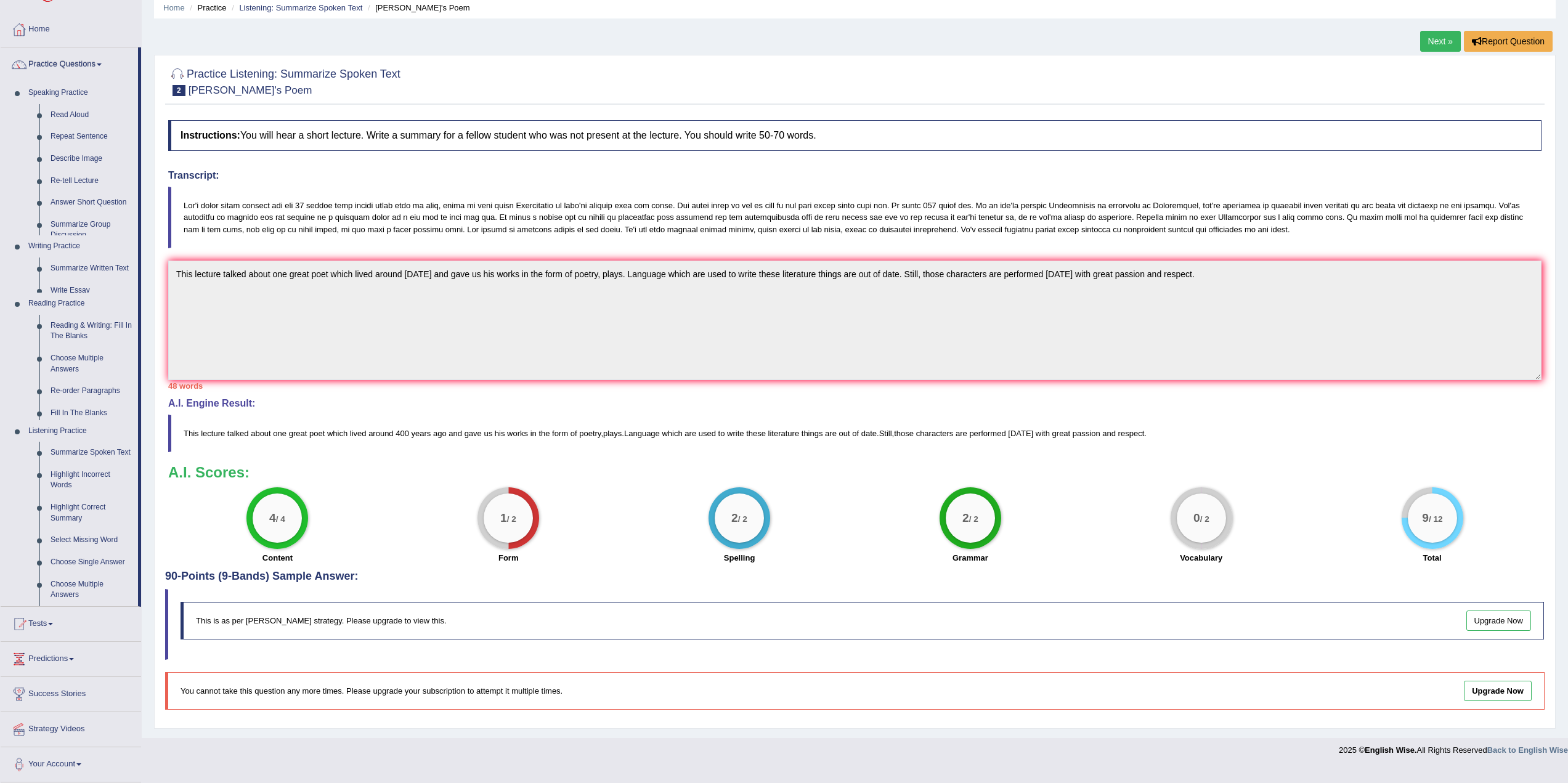
scroll to position [34, 0]
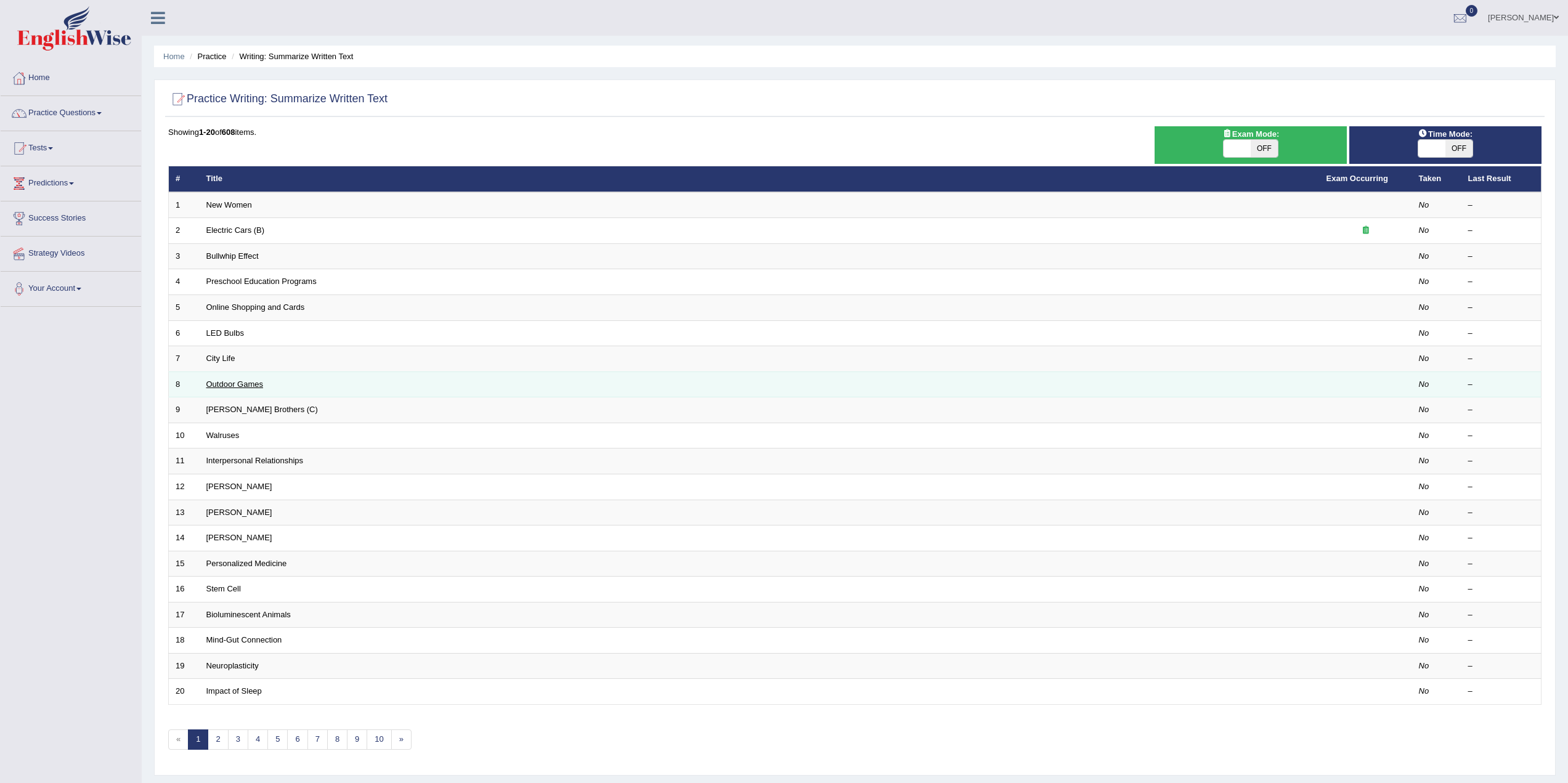
click at [219, 384] on link "Outdoor Games" at bounding box center [235, 384] width 58 height 9
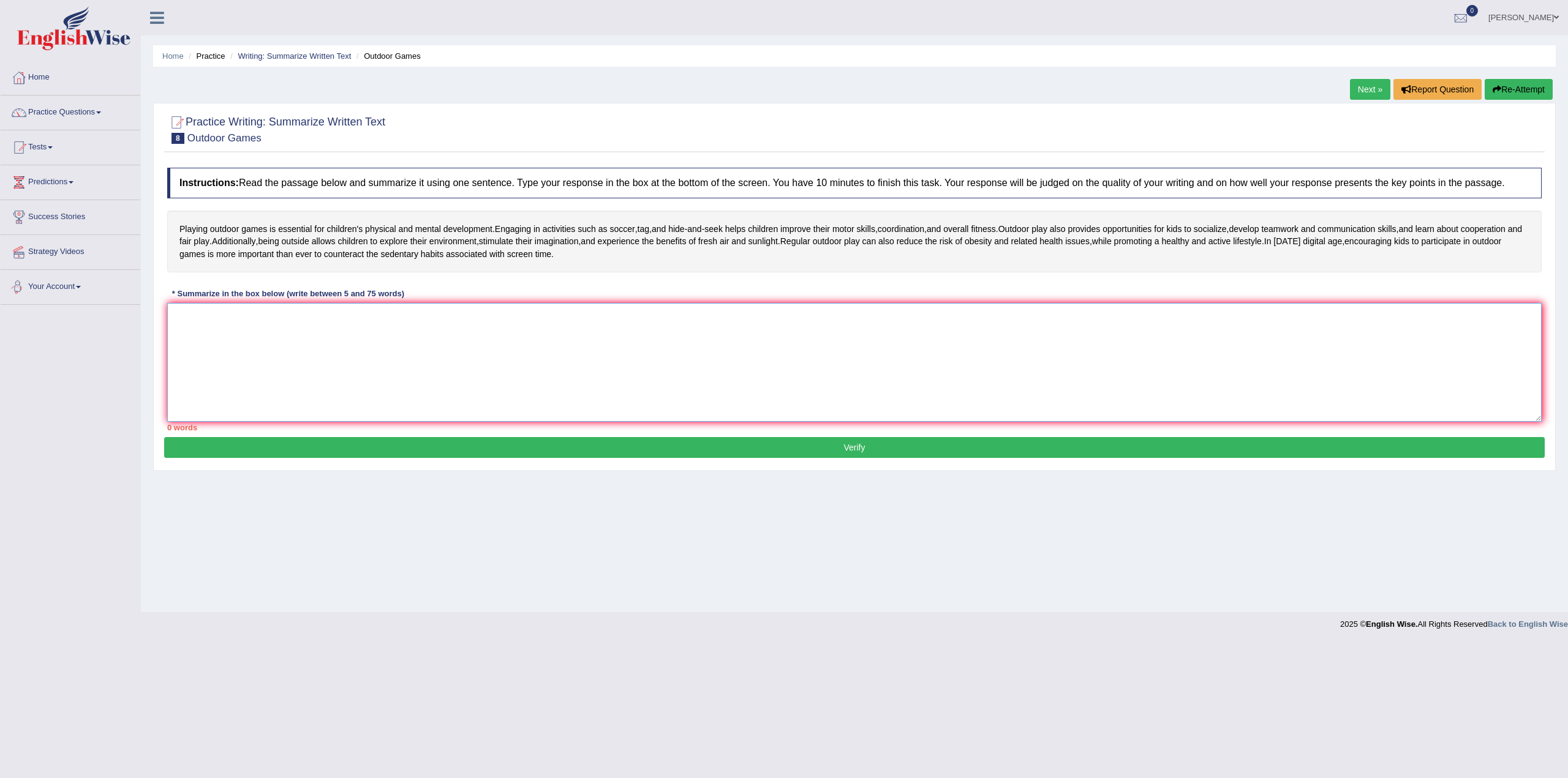
click at [277, 330] on textarea at bounding box center [854, 362] width 1374 height 119
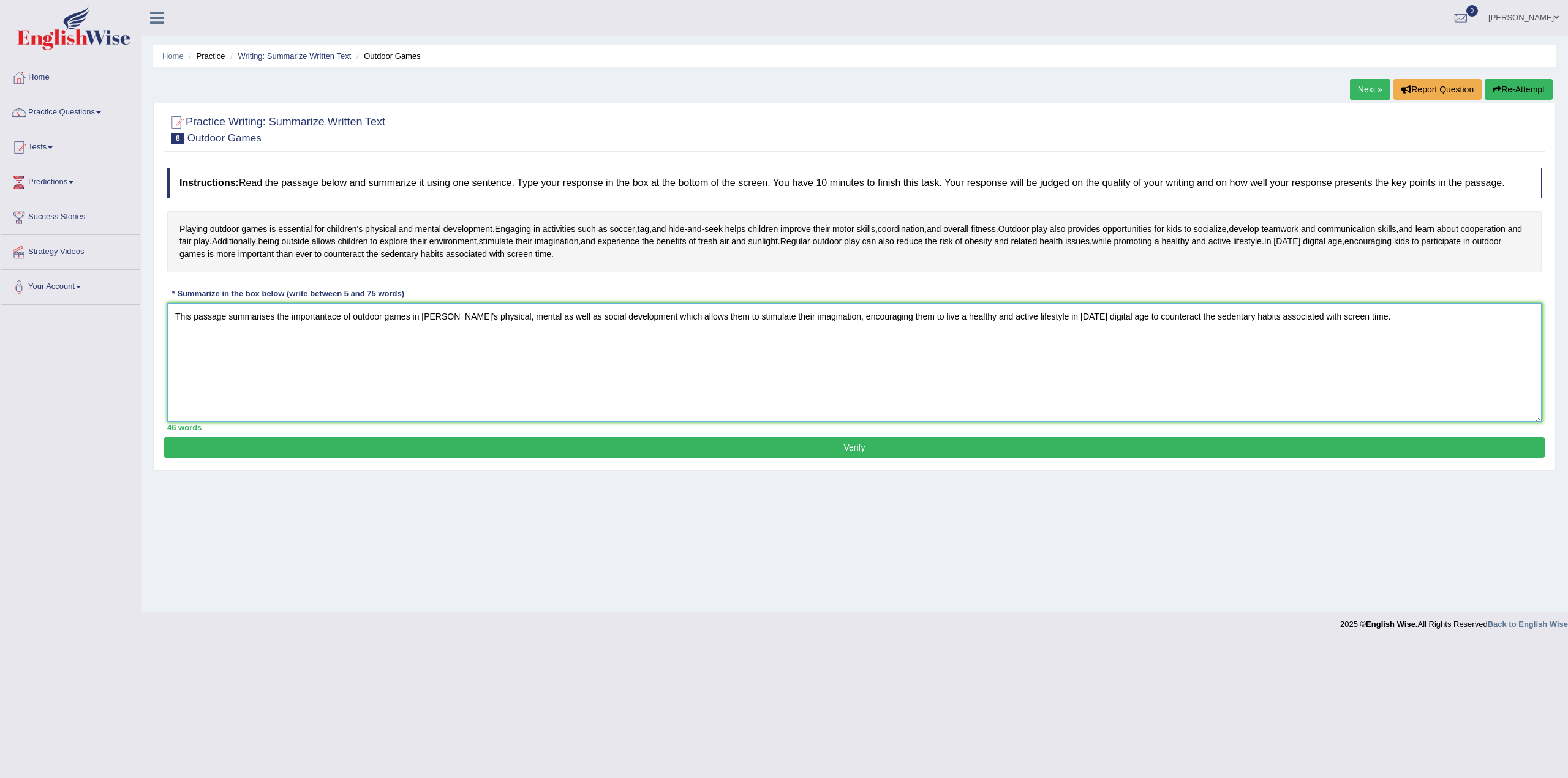
type textarea "This passage summarises the importantace of outdoor games in [PERSON_NAME]'s ph…"
click at [888, 447] on button "Verify" at bounding box center [854, 447] width 1381 height 21
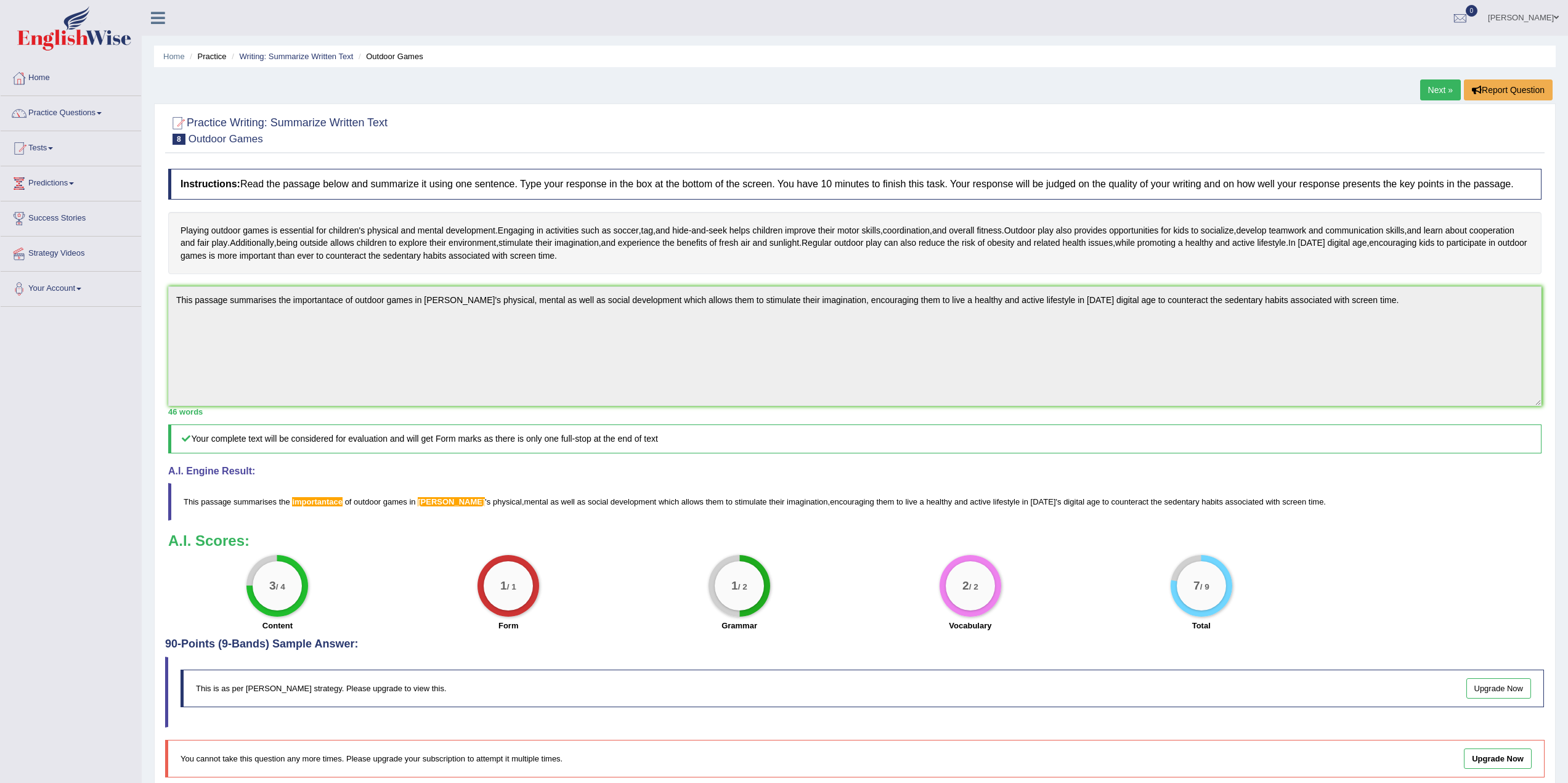
click at [1432, 91] on link "Next »" at bounding box center [1440, 89] width 41 height 21
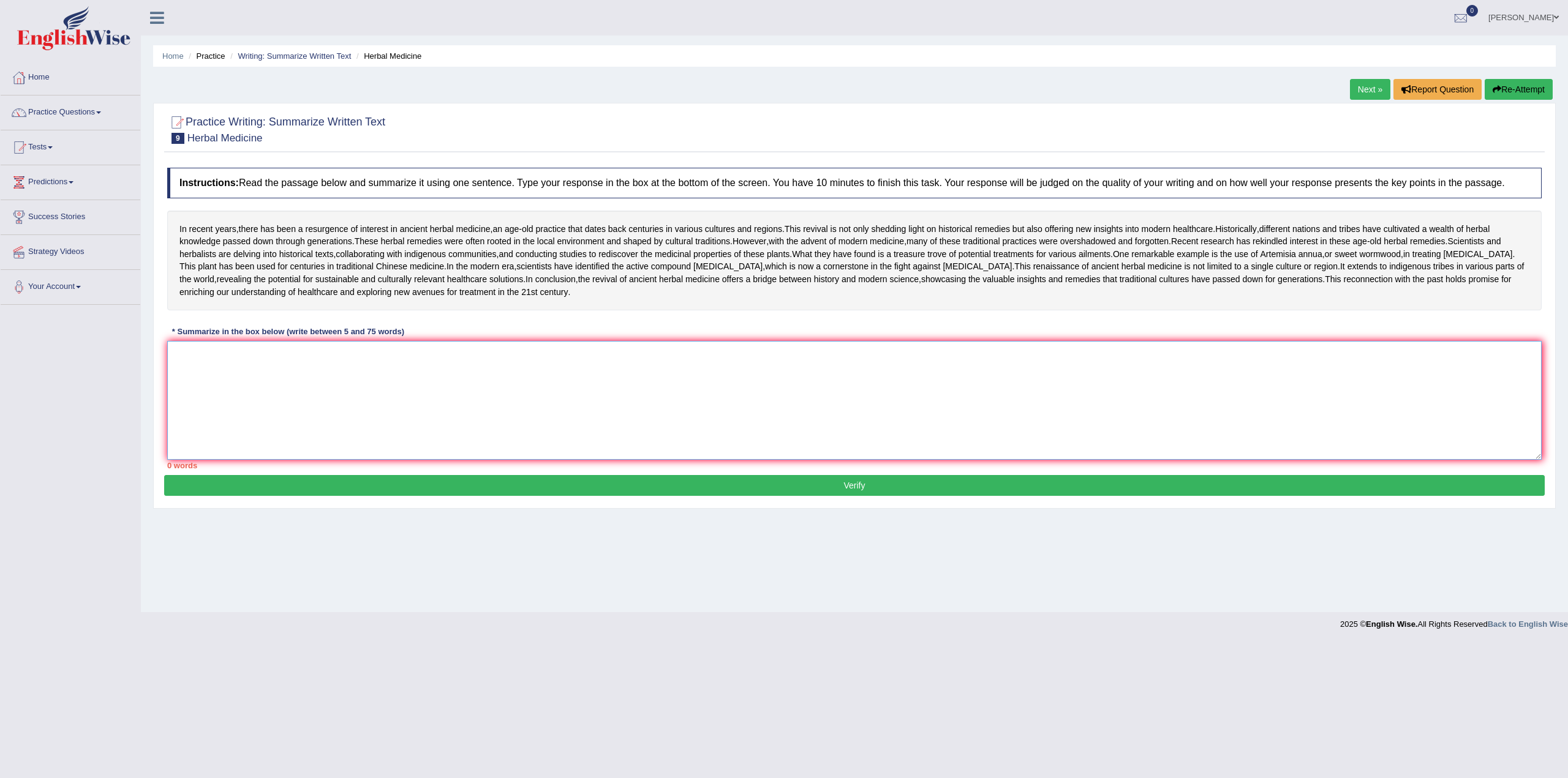
drag, startPoint x: 365, startPoint y: 446, endPoint x: 374, endPoint y: 449, distance: 9.5
click at [366, 446] on textarea at bounding box center [854, 401] width 1374 height 119
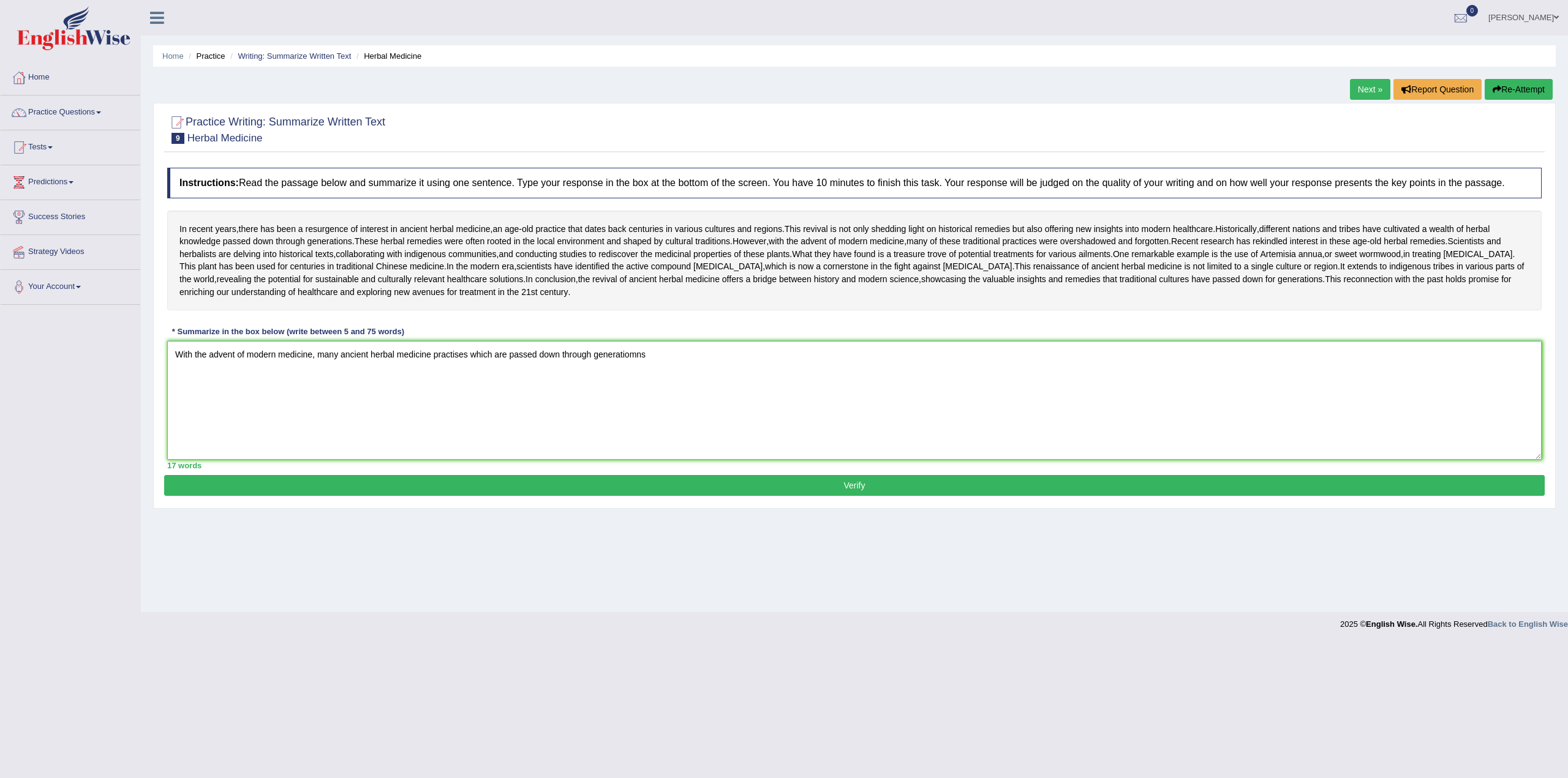
click at [436, 428] on textarea "With the advent of modern medicine, many ancient herbal medicine practises whic…" at bounding box center [854, 401] width 1374 height 119
click at [508, 428] on textarea "With the advent of modern medicine, many ancient herbal medicine practises whic…" at bounding box center [854, 401] width 1374 height 119
drag, startPoint x: 662, startPoint y: 429, endPoint x: 718, endPoint y: 428, distance: 56.0
click at [718, 428] on textarea "With the advent of modern medicine, many ancient herbal medicine practises whic…" at bounding box center [854, 401] width 1374 height 119
click at [866, 432] on textarea "With the advent of modern medicine, many ancient herbal medicine practises whic…" at bounding box center [854, 401] width 1374 height 119
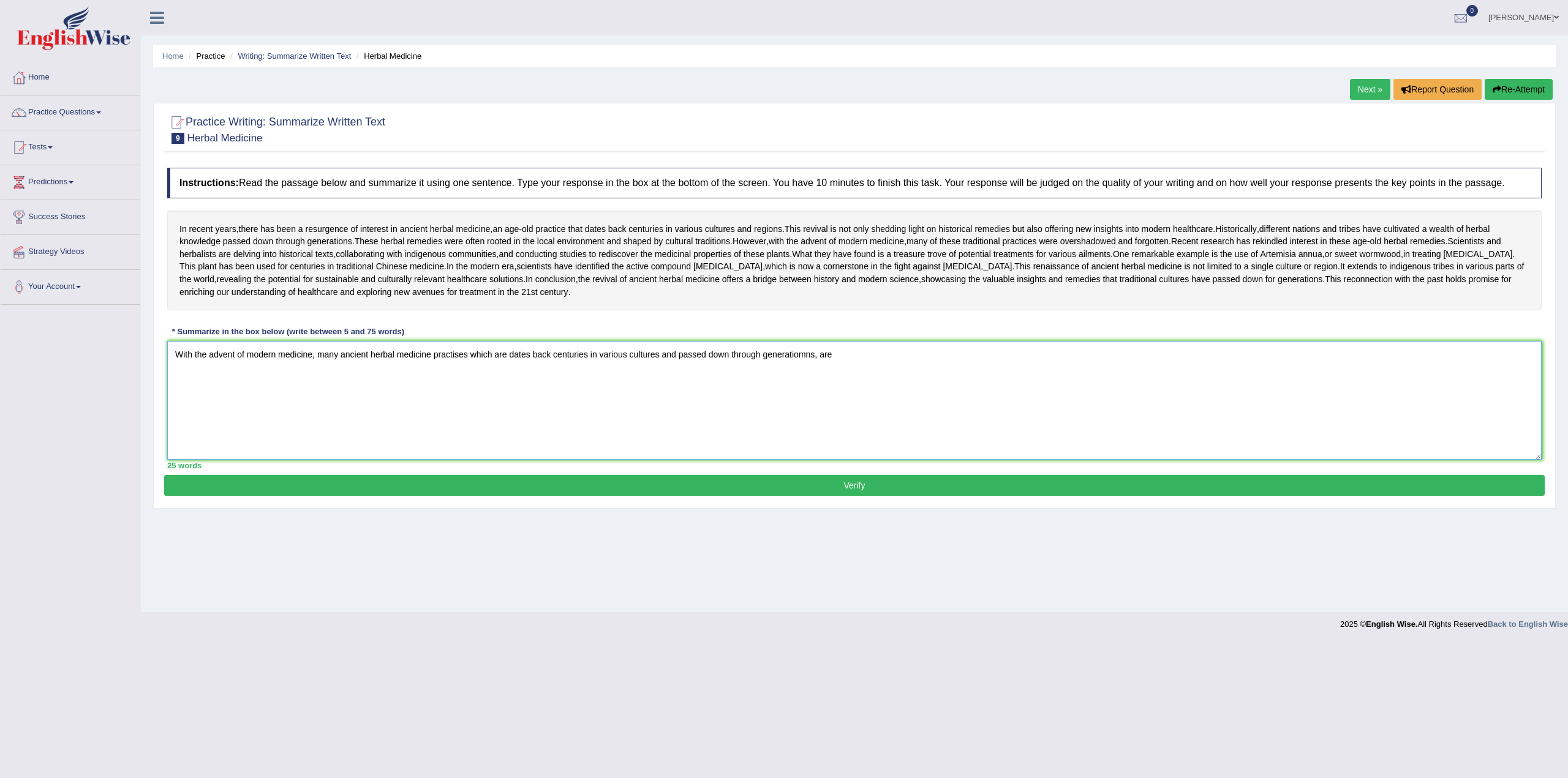
click at [172, 428] on textarea "With the advent of modern medicine, many ancient herbal medicine practises whic…" at bounding box center [854, 401] width 1374 height 119
click at [899, 430] on textarea "Although with the advent of modern medicine, many ancient herbal medicine pract…" at bounding box center [854, 401] width 1374 height 119
click at [1174, 426] on textarea "Although with the advent of modern medicine, many ancient herbal medicine pract…" at bounding box center [854, 401] width 1374 height 119
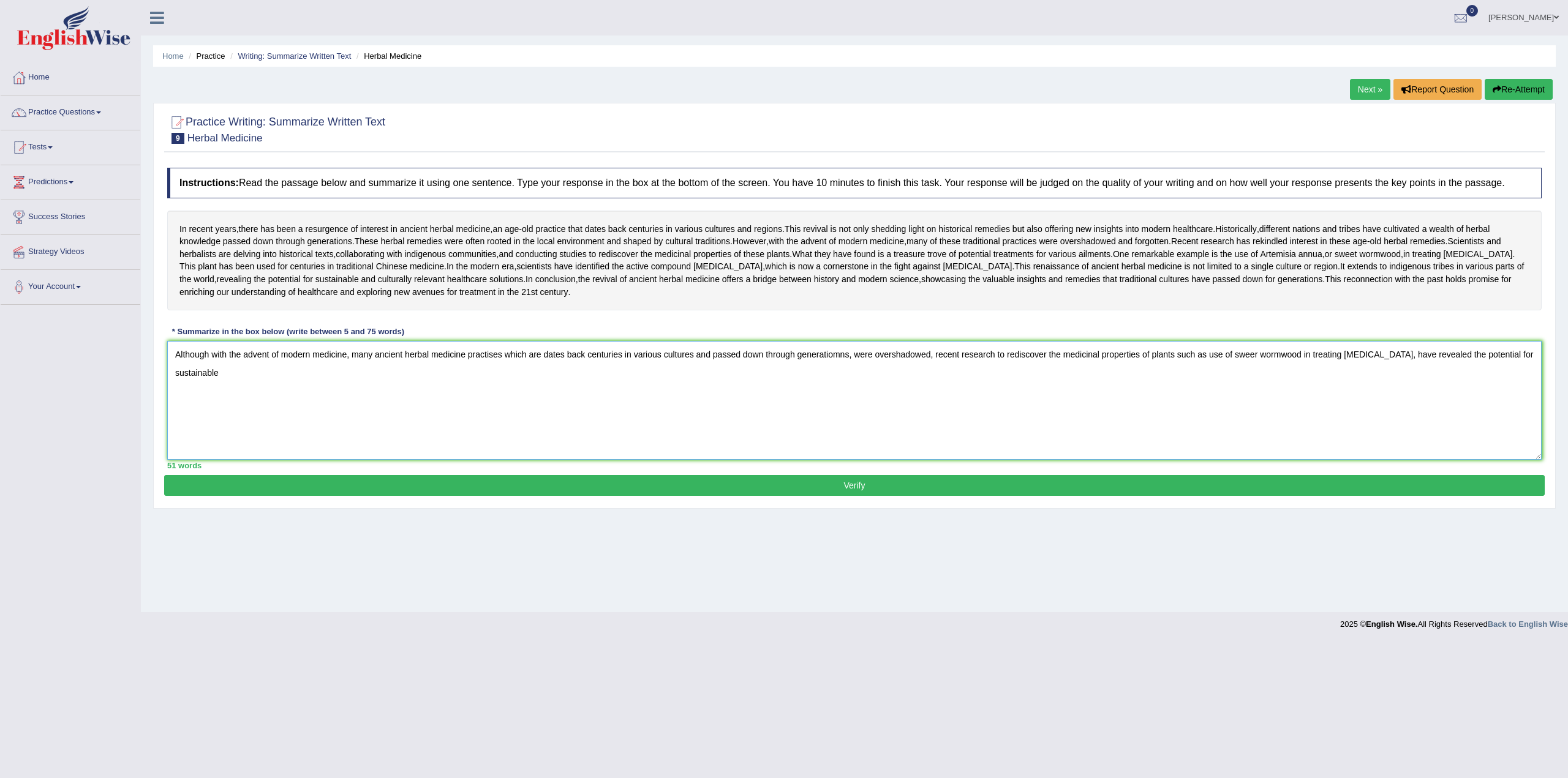
click at [1502, 427] on textarea "Although with the advent of modern medicine, many ancient herbal medicine pract…" at bounding box center [854, 401] width 1374 height 119
click at [241, 445] on textarea "Although with the advent of modern medicine, many ancient herbal medicine pract…" at bounding box center [854, 401] width 1374 height 119
click at [768, 449] on textarea "Although with the advent of modern medicine, many ancient herbal medicine pract…" at bounding box center [854, 401] width 1374 height 119
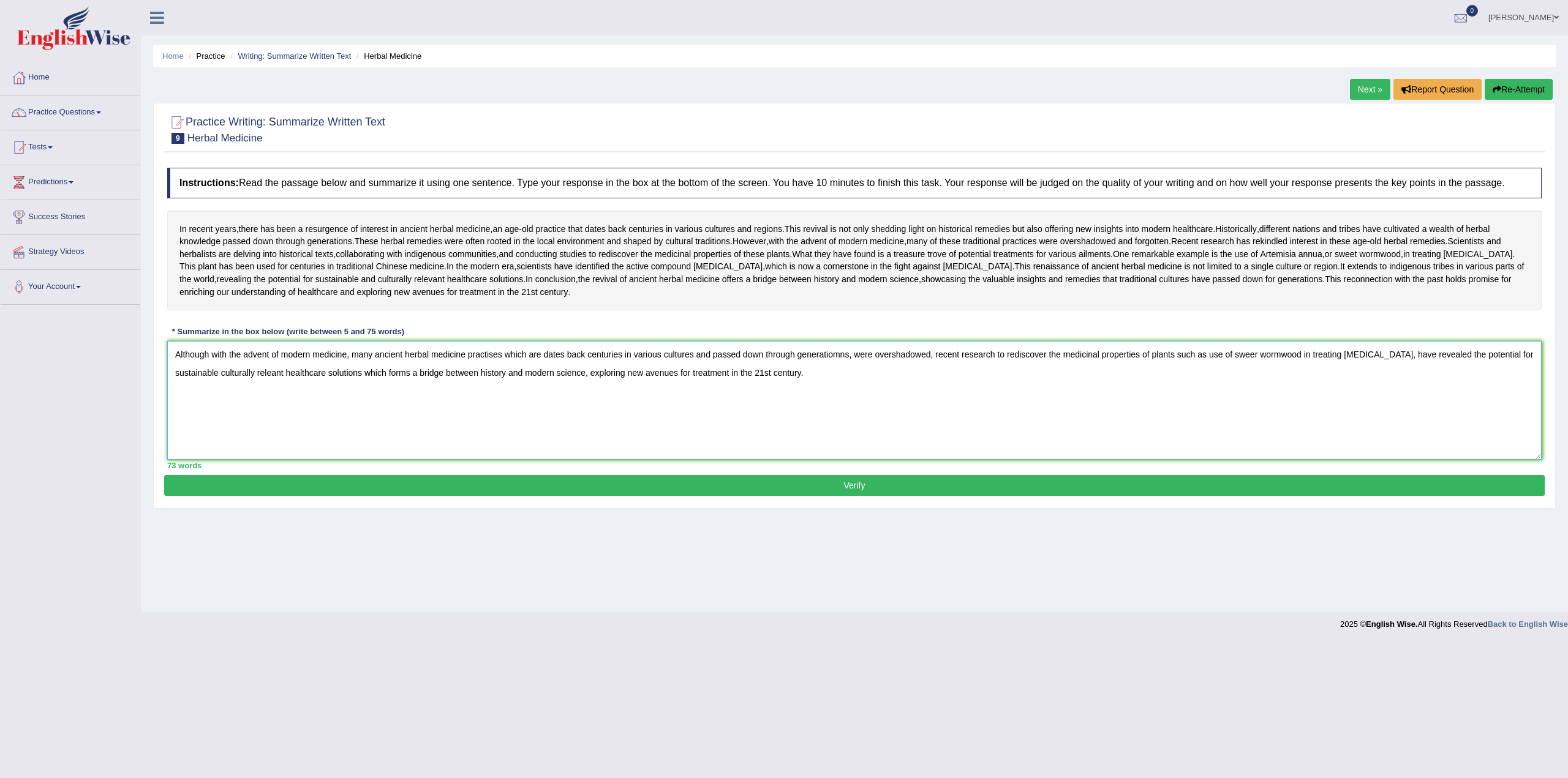
click at [273, 448] on textarea "Although with the advent of modern medicine, many ancient herbal medicine pract…" at bounding box center [854, 401] width 1374 height 119
type textarea "Although with the advent of modern medicine, many ancient herbal medicine pract…"
click at [757, 475] on div "Instructions: Read the passage below and summarize it using one sentence. Type …" at bounding box center [854, 318] width 1381 height 314
click at [869, 496] on button "Verify" at bounding box center [854, 485] width 1381 height 21
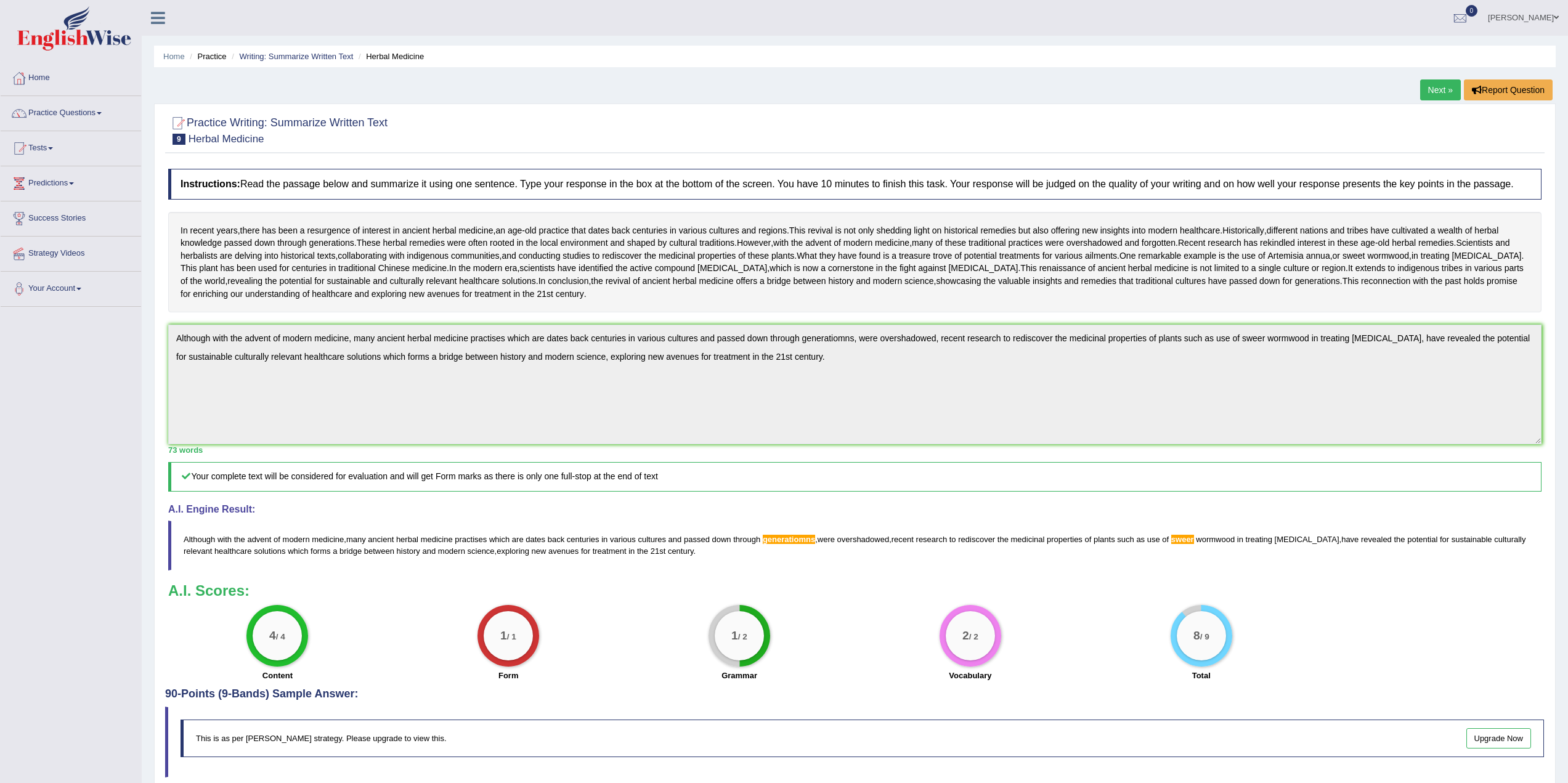
click at [1430, 86] on link "Next »" at bounding box center [1440, 89] width 41 height 21
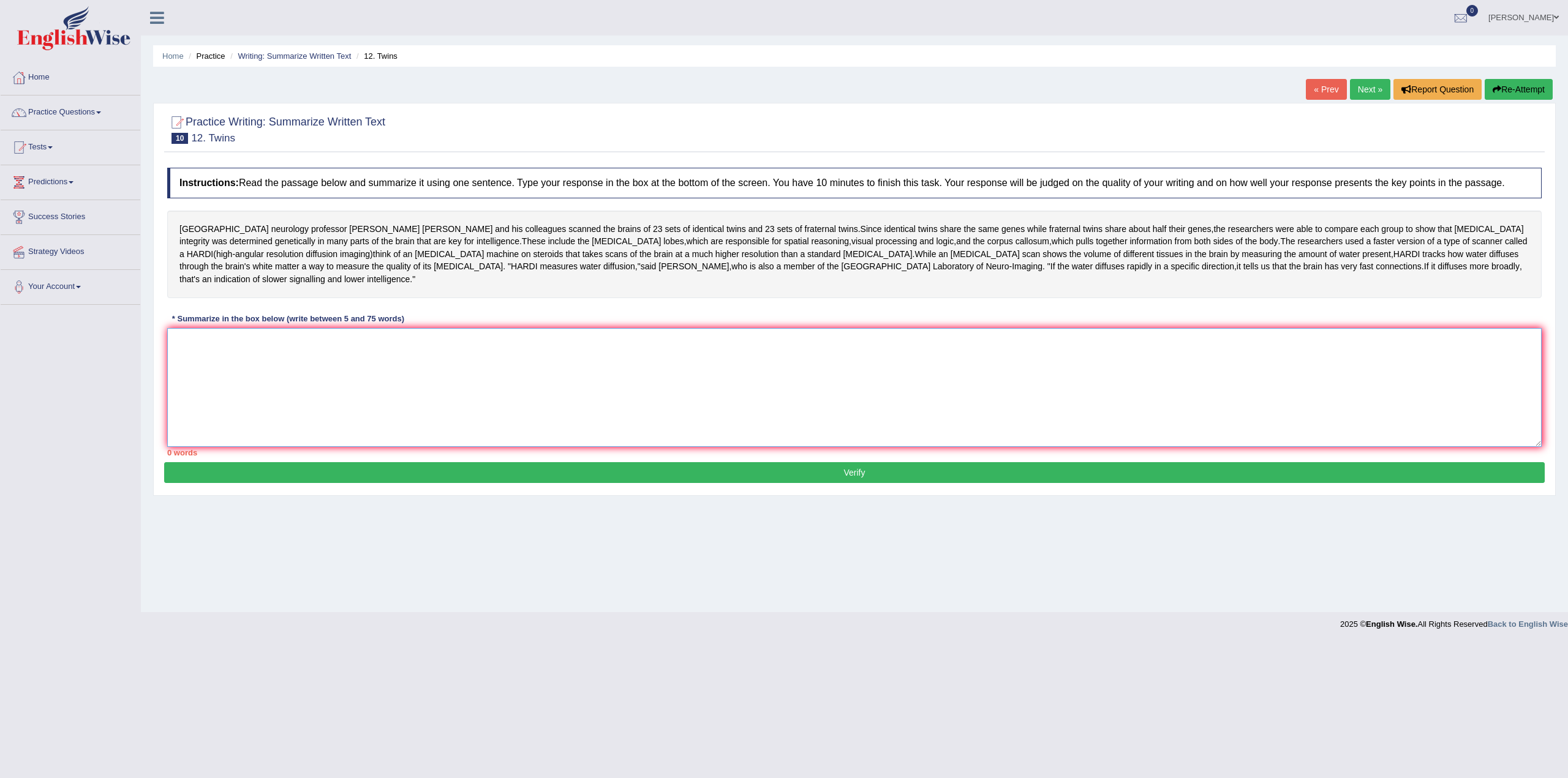
drag, startPoint x: 482, startPoint y: 353, endPoint x: 467, endPoint y: 361, distance: 17.0
click at [482, 353] on textarea at bounding box center [854, 387] width 1374 height 119
click at [370, 366] on textarea at bounding box center [854, 387] width 1374 height 119
type textarea "u"
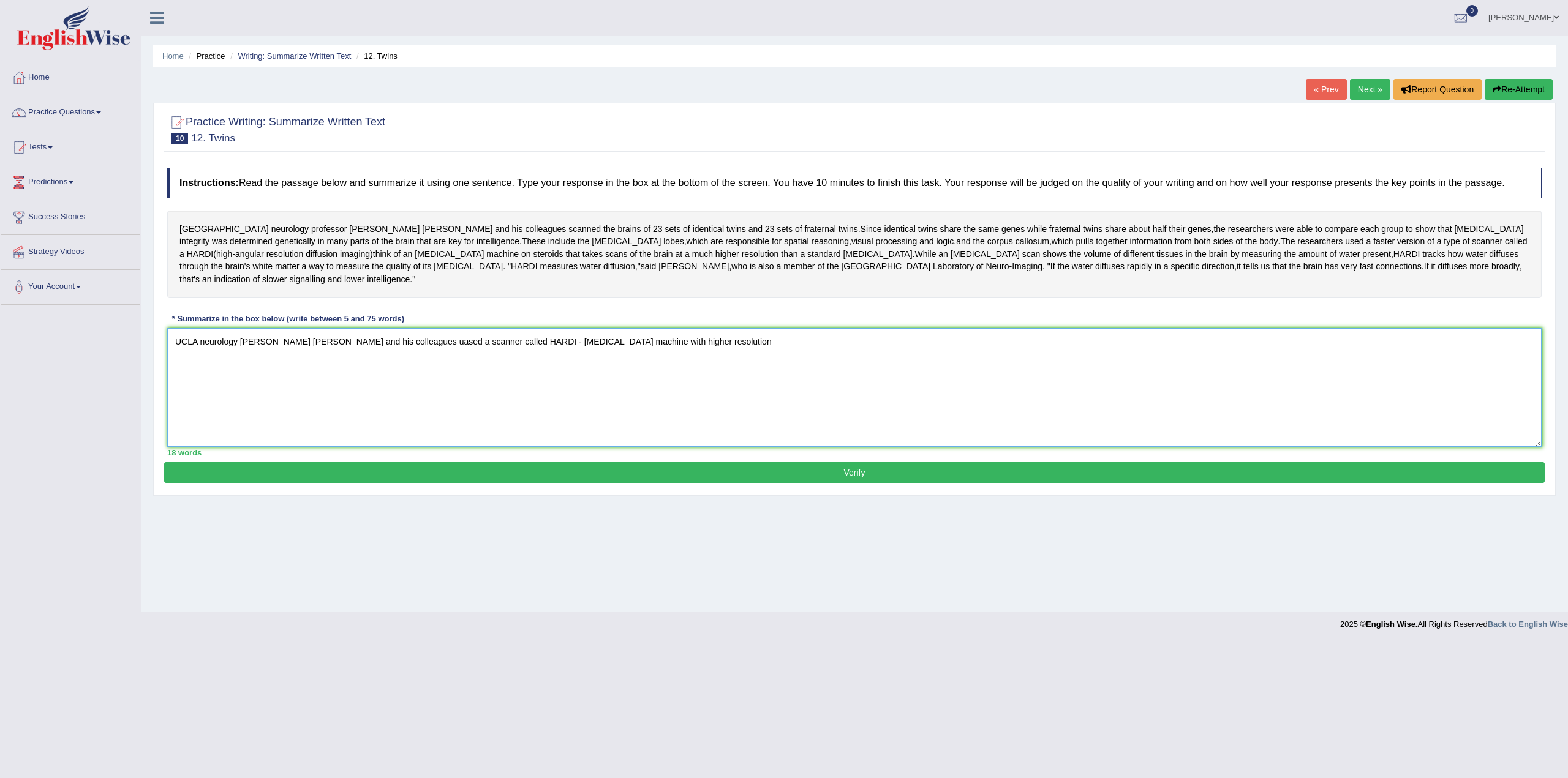
click at [419, 328] on textarea "UCLA neurology professor Pal Thompson and his colleagues uased a scanner called…" at bounding box center [854, 387] width 1374 height 119
click at [748, 332] on textarea "UCLA neurology professor Pal Thompson and his colleagues used a scanner called …" at bounding box center [854, 387] width 1374 height 119
click at [949, 328] on textarea "UCLA neurology professor Pal Thompson and his colleagues used a scanner called …" at bounding box center [854, 387] width 1374 height 119
click at [949, 328] on textarea "UCLA neurology professor Pal Thompson and his colleagues used a scanner called …" at bounding box center [854, 387] width 1374 height 119
click at [940, 329] on textarea "UCLA neurology professor Pal Thompson and his colleagues used a scanner called …" at bounding box center [854, 387] width 1374 height 119
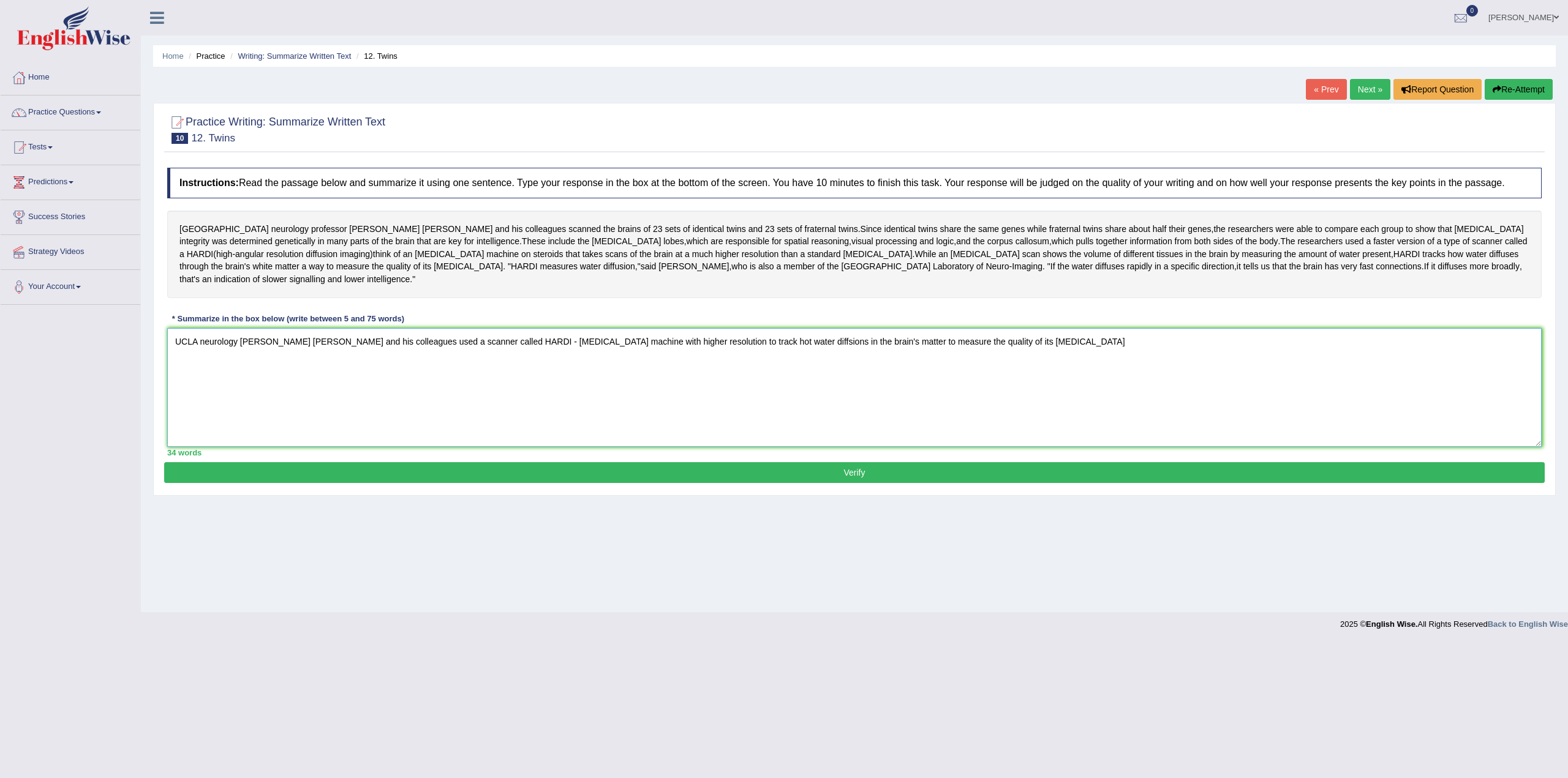
click at [947, 328] on textarea "UCLA neurology professor Pal Thompson and his colleagues used a scanner called …" at bounding box center [854, 387] width 1374 height 119
click at [816, 328] on textarea "UCLA neurology professor Pal Thompson and his colleagues used a scanner called …" at bounding box center [854, 387] width 1374 height 119
click at [791, 329] on textarea "UCLA neurology professor Pal Thompson and his colleagues used a scanner called …" at bounding box center [854, 387] width 1374 height 119
click at [845, 330] on textarea "UCLA neurology professor Pal Thompson and his colleagues used a scanner called …" at bounding box center [854, 387] width 1374 height 119
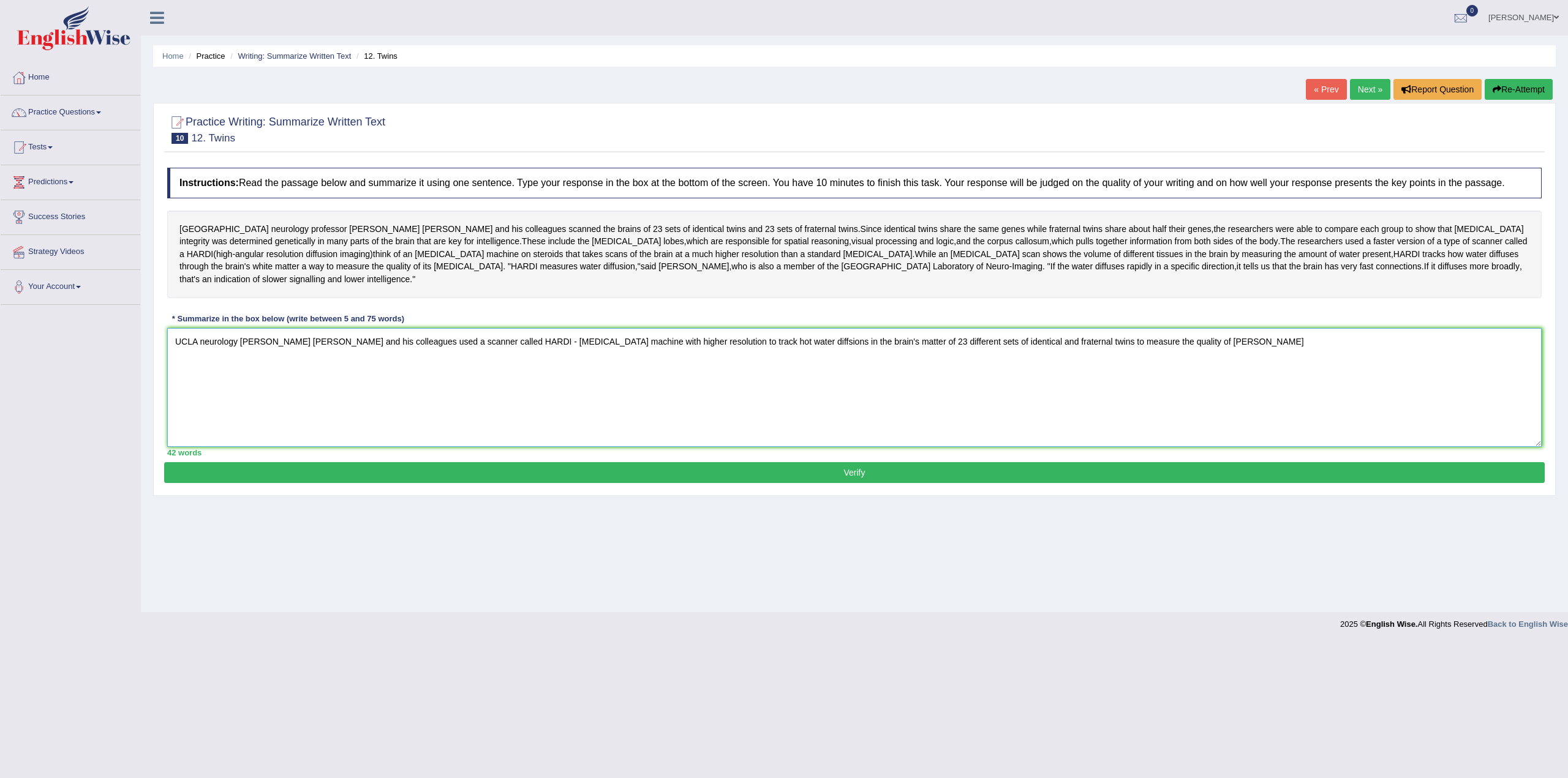
click at [1171, 328] on textarea "UCLA neurology professor Pal Thompson and his colleagues used a scanner called …" at bounding box center [854, 387] width 1374 height 119
click at [1254, 328] on textarea "UCLA neurology professor Pal Thompson and his colleagues used a scanner called …" at bounding box center [854, 387] width 1374 height 119
click at [1191, 328] on textarea "UCLA neurology professor Pal Thompson and his colleagues used a scanner called …" at bounding box center [854, 387] width 1374 height 119
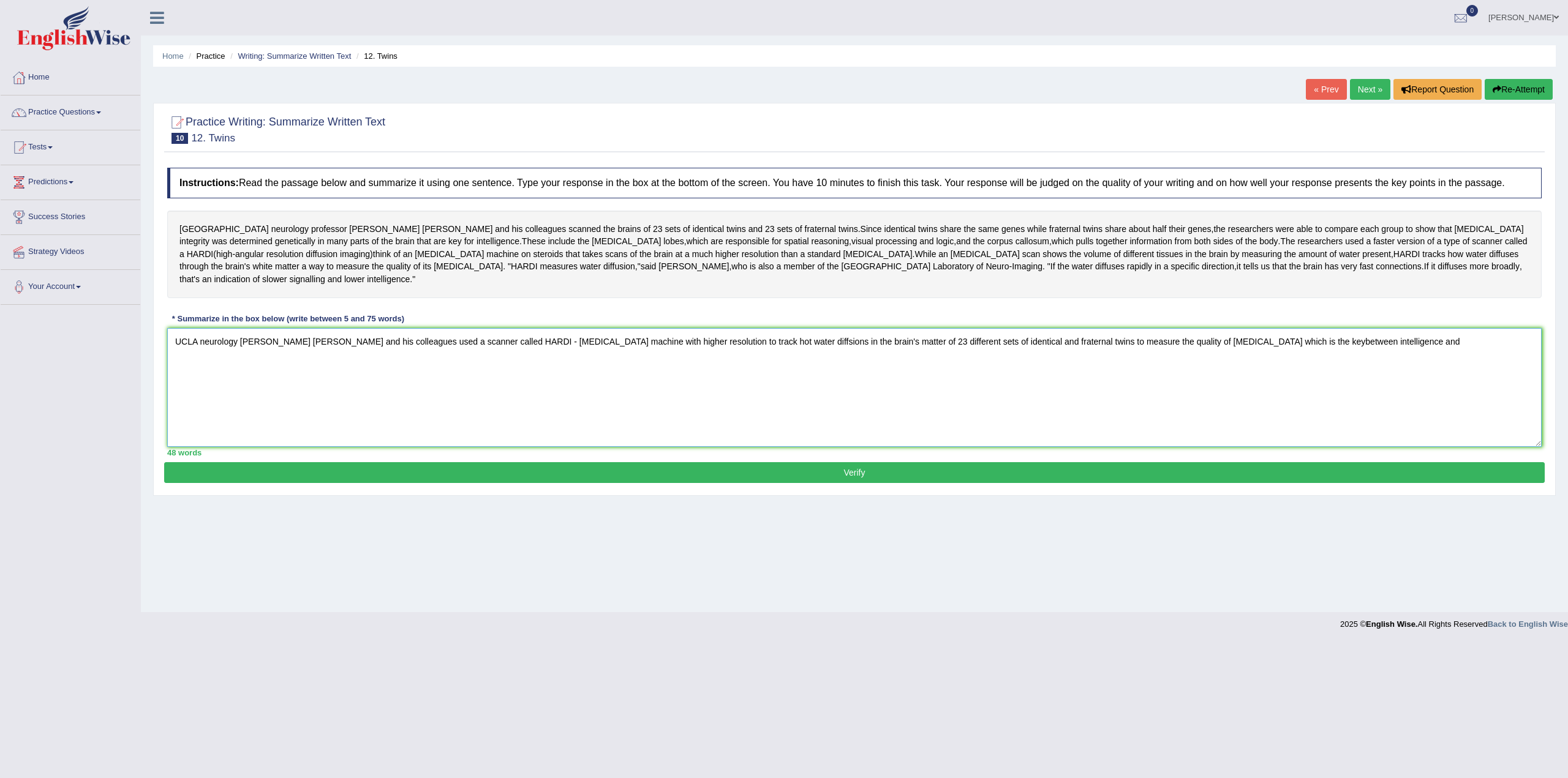
click at [1217, 328] on textarea "UCLA neurology professor Pal Thompson and his colleagues used a scanner called …" at bounding box center [854, 387] width 1374 height 119
click at [1231, 328] on textarea "UCLA neurology professor Pal Thompson and his colleagues used a scanner called …" at bounding box center [854, 387] width 1374 height 119
click at [1195, 328] on textarea "UCLA neurology professor Pal Thompson and his colleagues used a scanner called …" at bounding box center [854, 387] width 1374 height 119
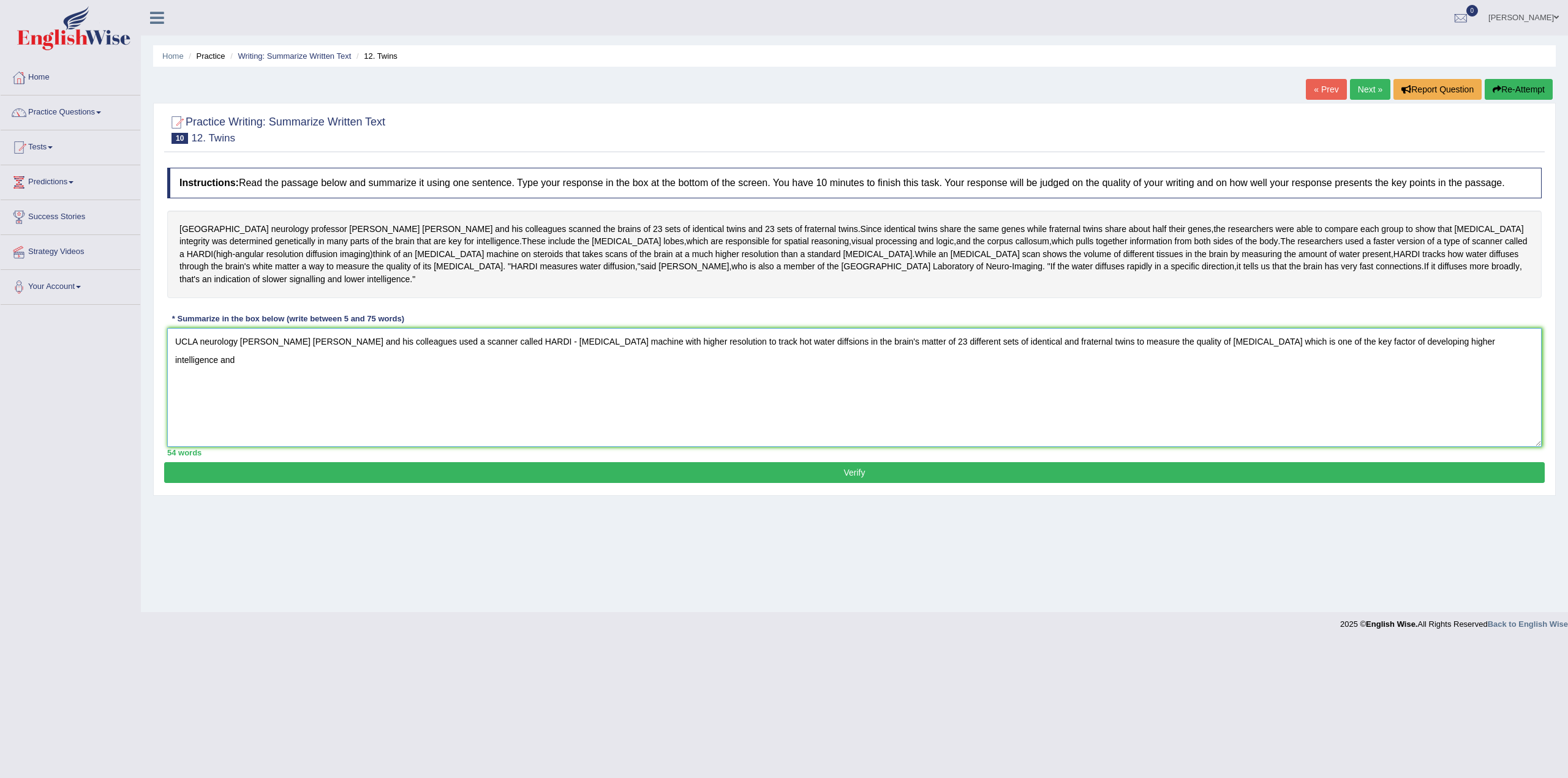
click at [1348, 328] on textarea "UCLA neurology professor Pal Thompson and his colleagues used a scanner called …" at bounding box center [854, 387] width 1374 height 119
click at [1398, 329] on textarea "UCLA neurology professor Pal Thompson and his colleagues used a scanner called …" at bounding box center [854, 387] width 1374 height 119
click at [1331, 329] on textarea "UCLA neurology professor Pal Thompson and his colleagues used a scanner called …" at bounding box center [854, 387] width 1374 height 119
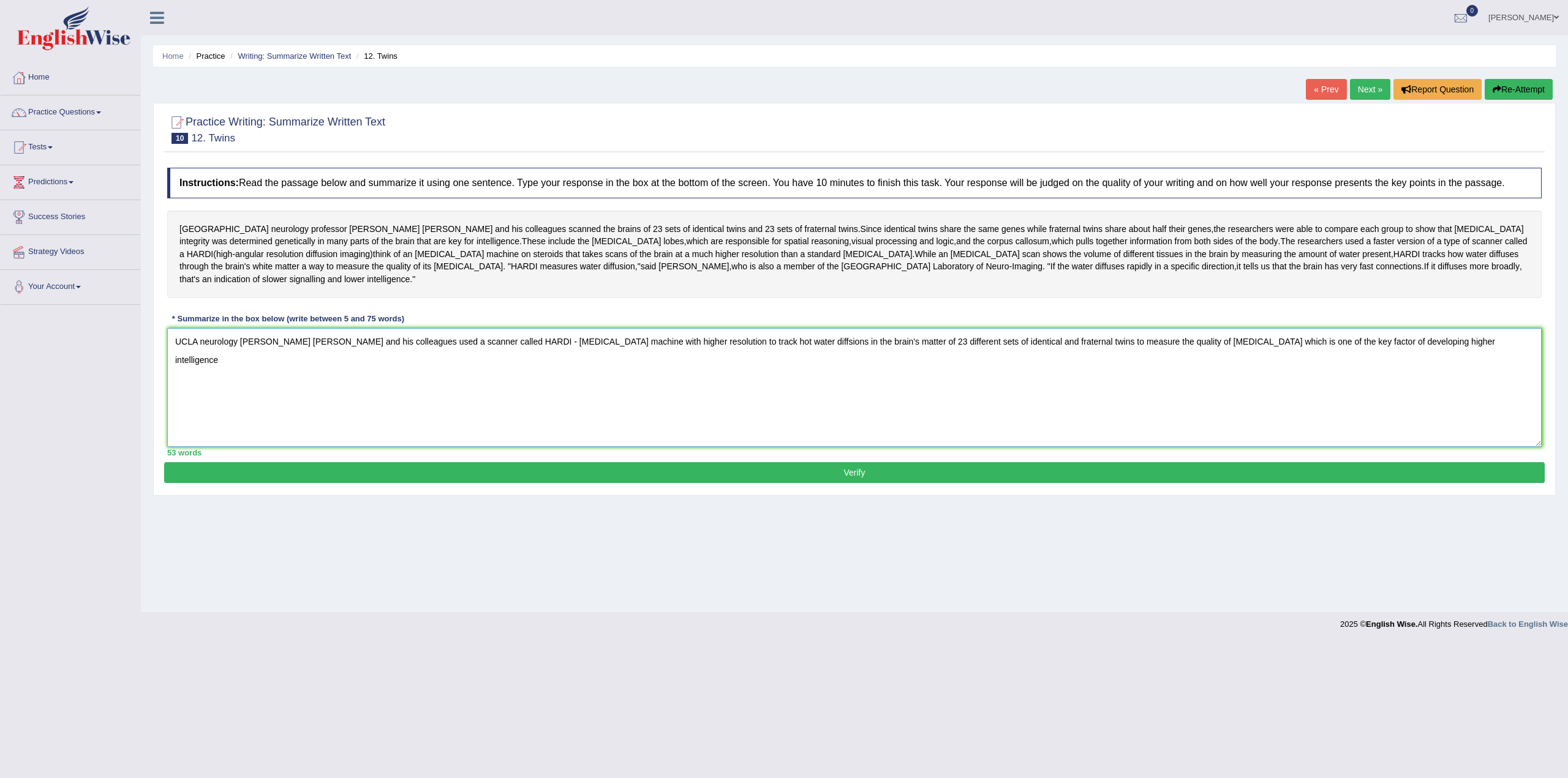
click at [1348, 329] on textarea "UCLA neurology professor Pal Thompson and his colleagues used a scanner called …" at bounding box center [854, 387] width 1374 height 119
click at [1445, 335] on textarea "UCLA neurology professor Pal Thompson and his colleagues used a scanner called …" at bounding box center [854, 387] width 1374 height 119
type textarea "UCLA neurology professor Pal Thompson and his colleagues used a scanner called …"
click at [1084, 462] on button "Verify" at bounding box center [854, 472] width 1381 height 21
